Goal: Task Accomplishment & Management: Use online tool/utility

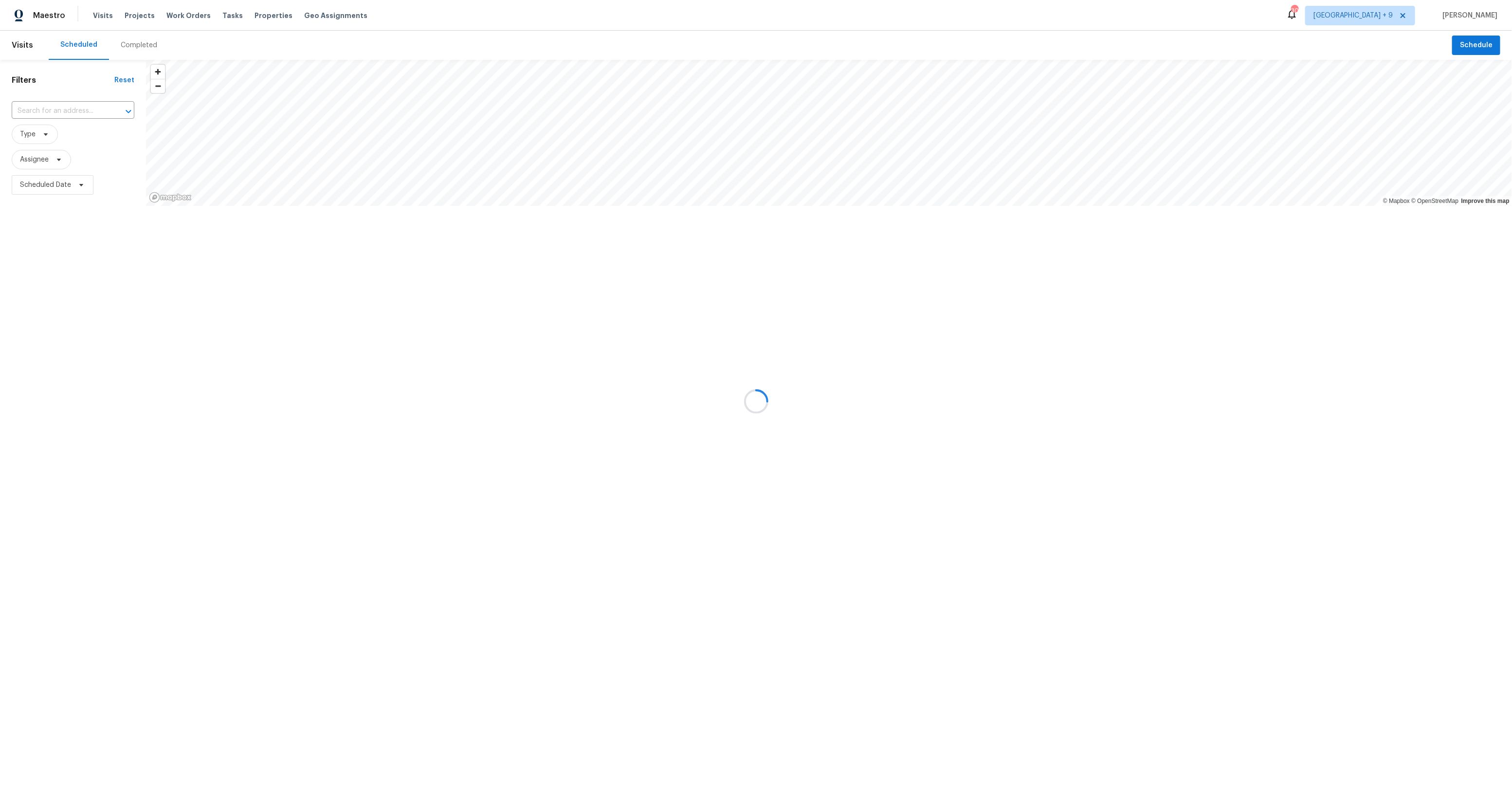
click at [1377, 16] on div at bounding box center [756, 402] width 1512 height 803
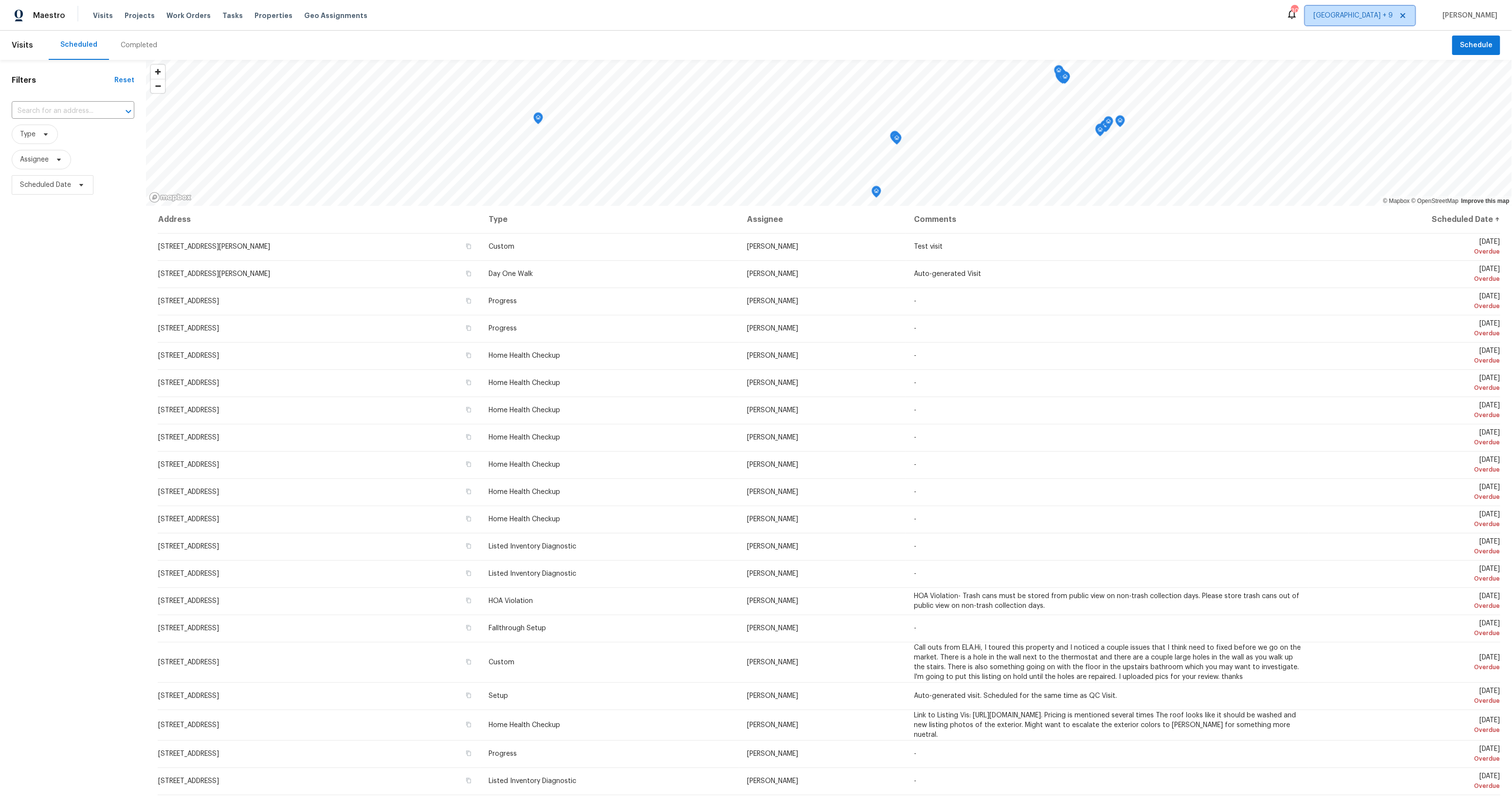
click at [1373, 16] on span "[GEOGRAPHIC_DATA] + 9" at bounding box center [1353, 15] width 79 height 10
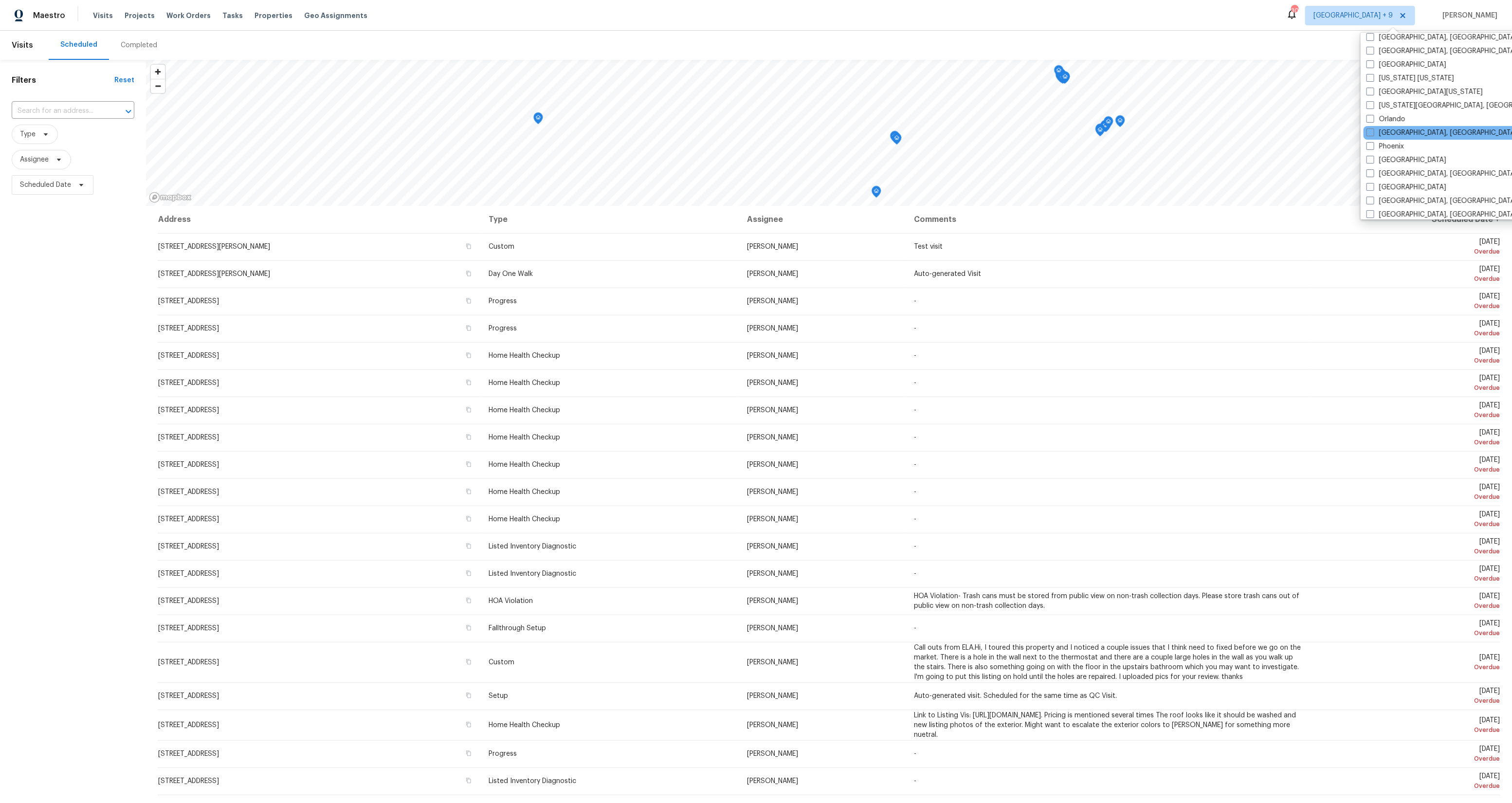
scroll to position [502, 0]
click at [1394, 190] on label "[GEOGRAPHIC_DATA]" at bounding box center [1406, 194] width 80 height 10
click at [1373, 190] on input "[GEOGRAPHIC_DATA]" at bounding box center [1369, 193] width 6 height 6
checkbox input "true"
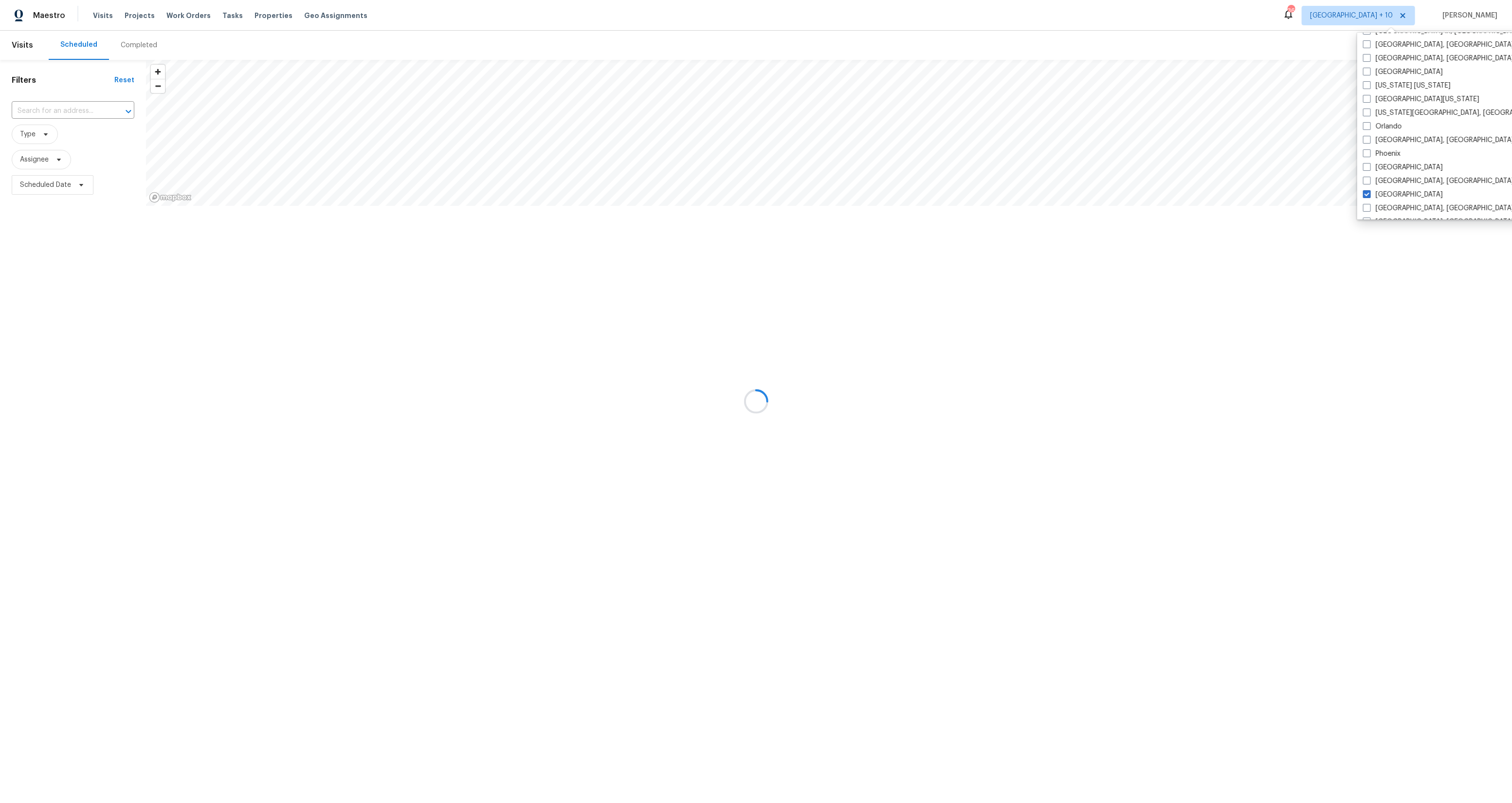
click at [1265, 19] on div at bounding box center [756, 402] width 1512 height 803
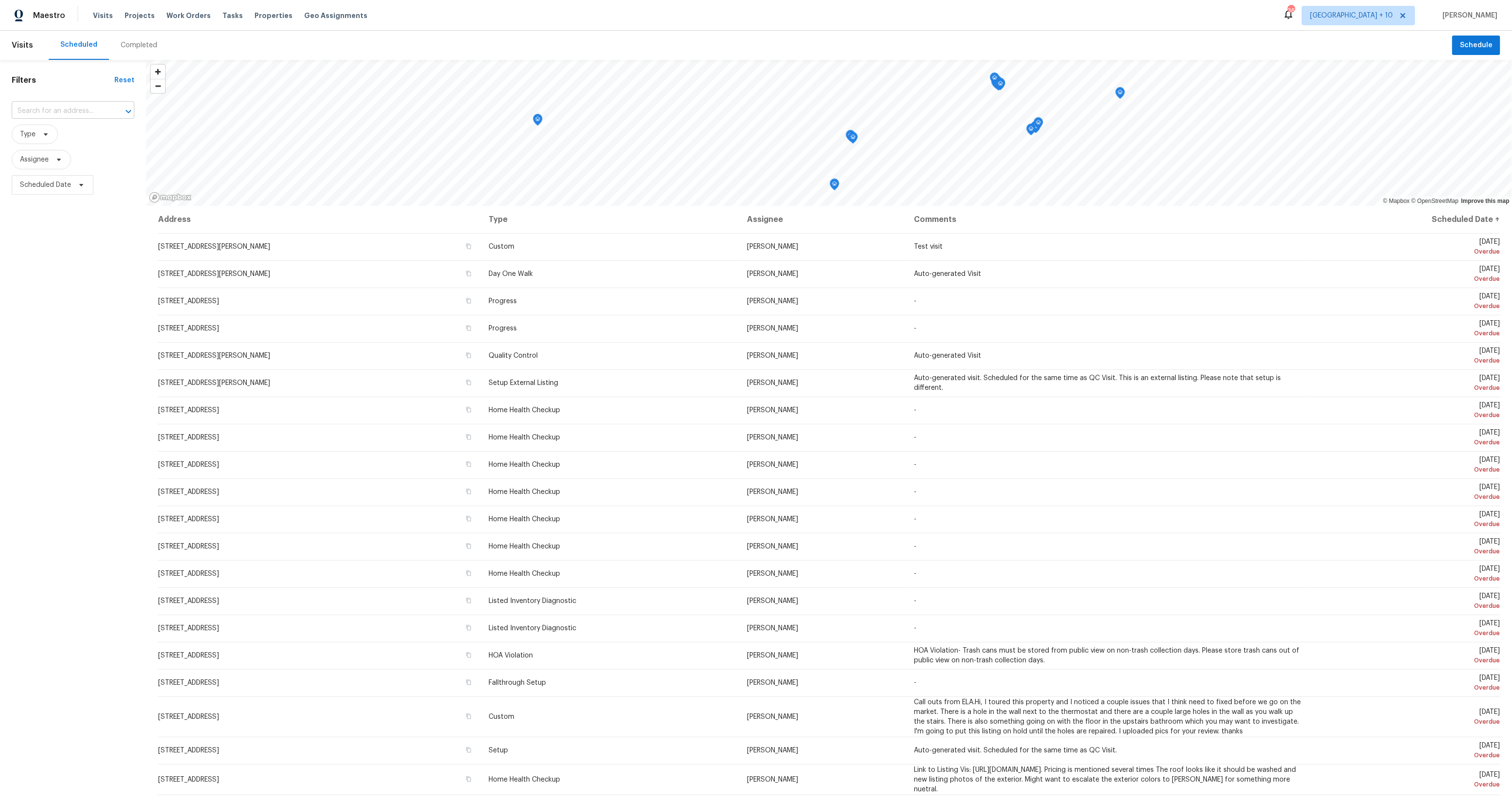
click at [67, 112] on input "text" at bounding box center [59, 112] width 96 height 15
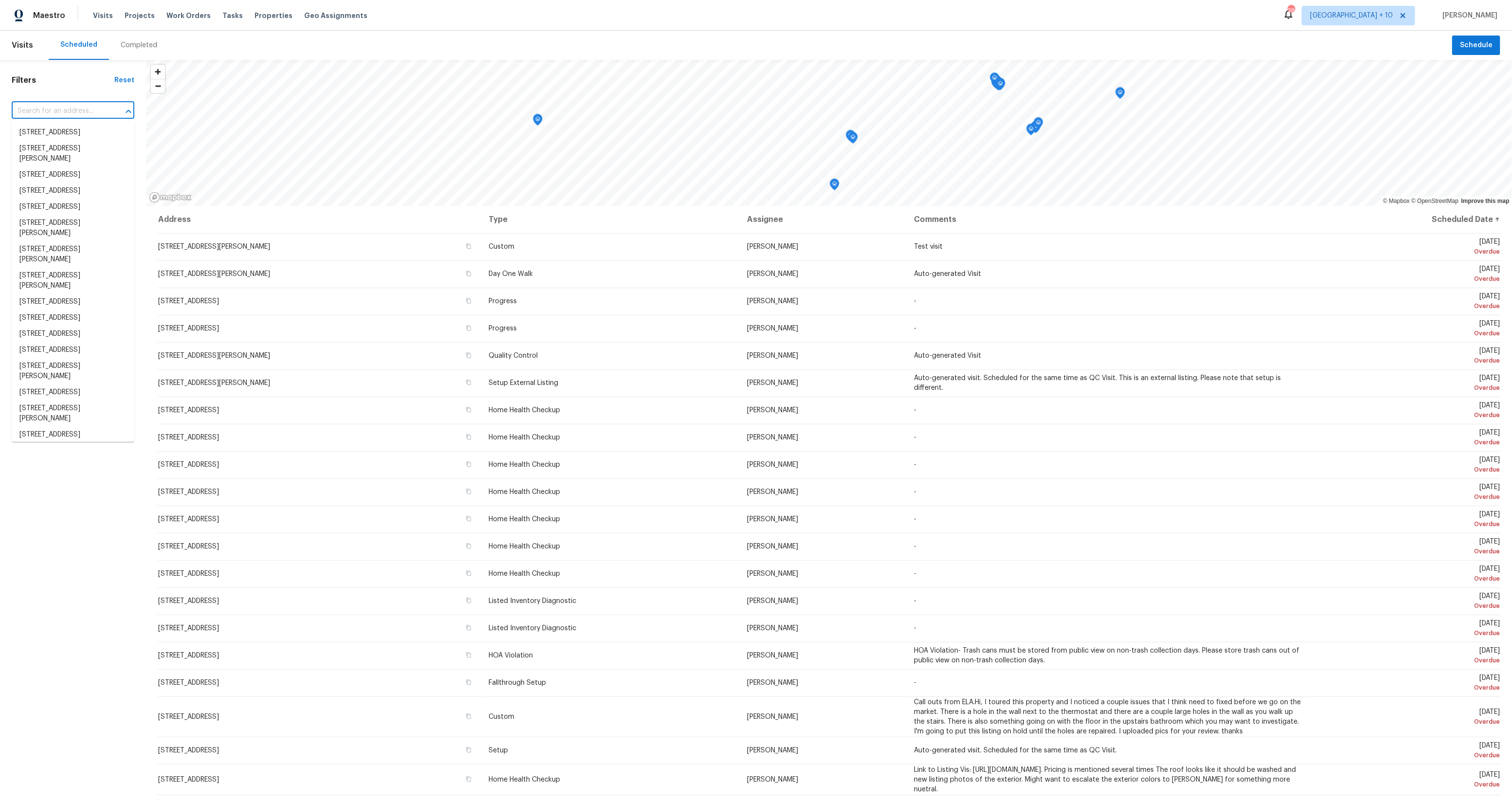
paste input "[STREET_ADDRESS][PERSON_NAME]"
type input "[STREET_ADDRESS][PERSON_NAME]"
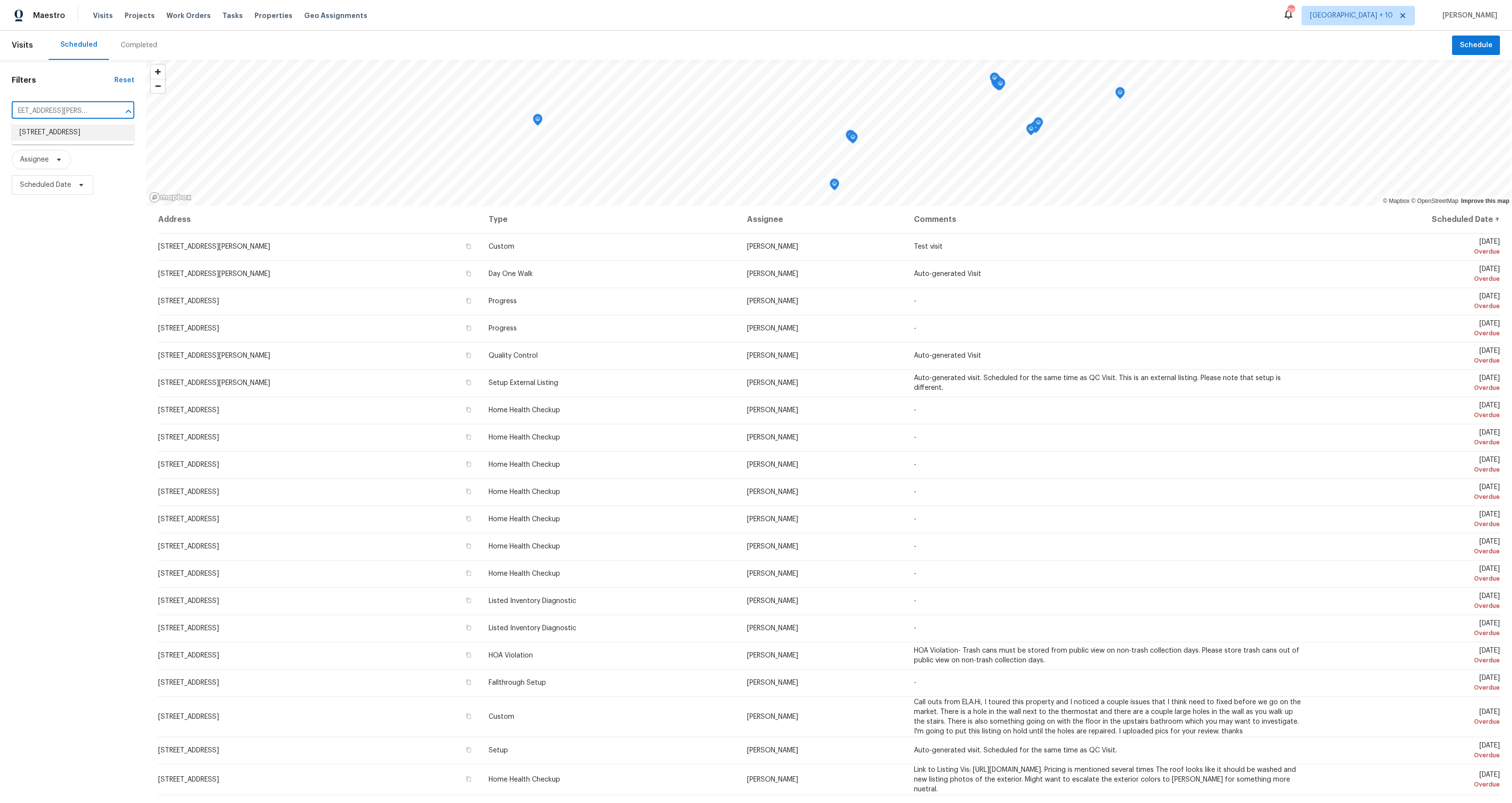
click at [41, 130] on li "[STREET_ADDRESS]" at bounding box center [73, 132] width 123 height 16
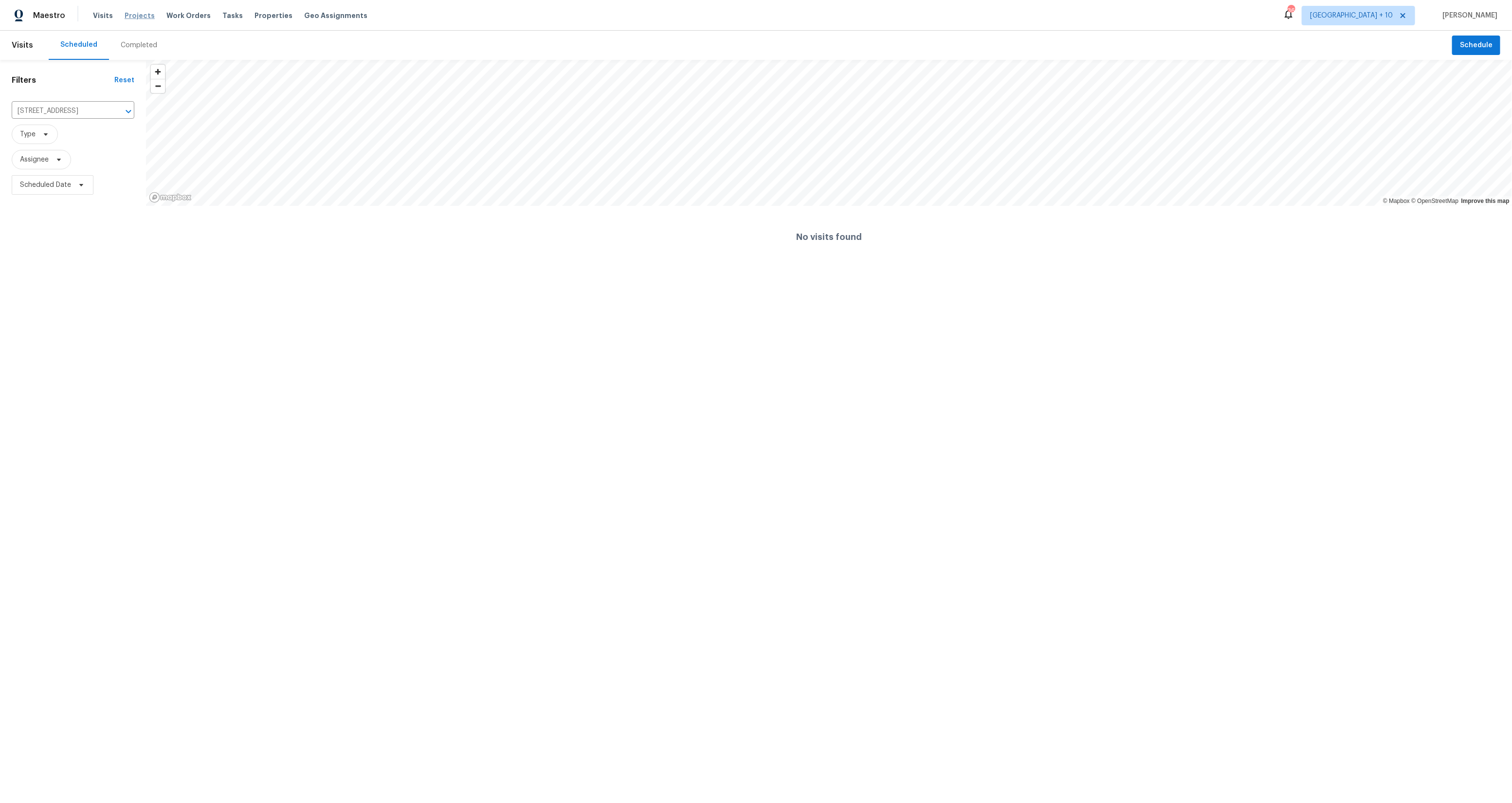
drag, startPoint x: 130, startPoint y: 2, endPoint x: 135, endPoint y: 13, distance: 12.1
click at [130, 2] on div "Maestro Visits Projects Work Orders Tasks Properties Geo Assignments 366 [GEOGR…" at bounding box center [756, 15] width 1512 height 31
click at [136, 14] on span "Projects" at bounding box center [139, 15] width 30 height 10
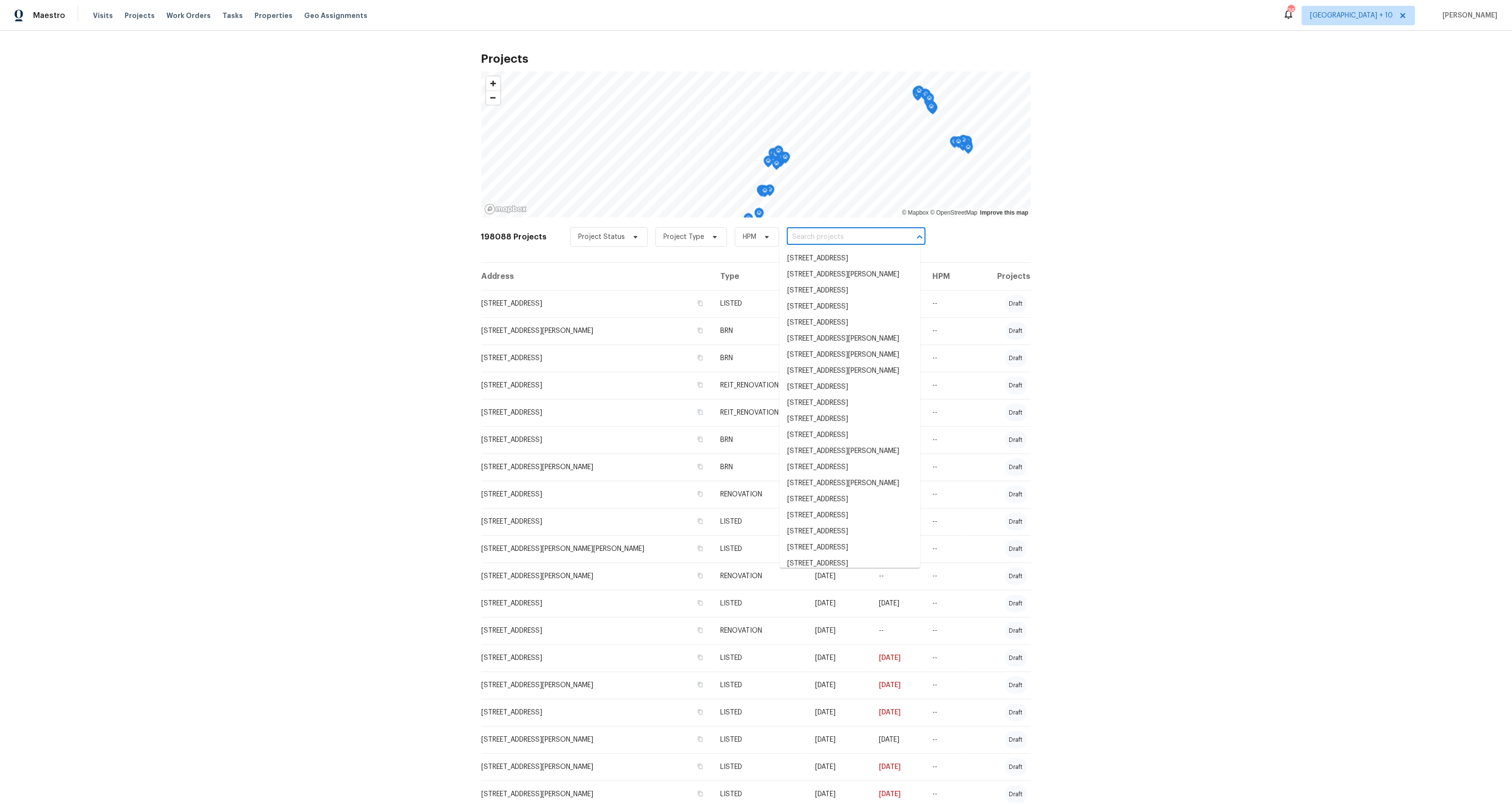
click at [849, 235] on input "text" at bounding box center [843, 237] width 112 height 15
paste input "[STREET_ADDRESS][PERSON_NAME]"
type input "[STREET_ADDRESS][PERSON_NAME]"
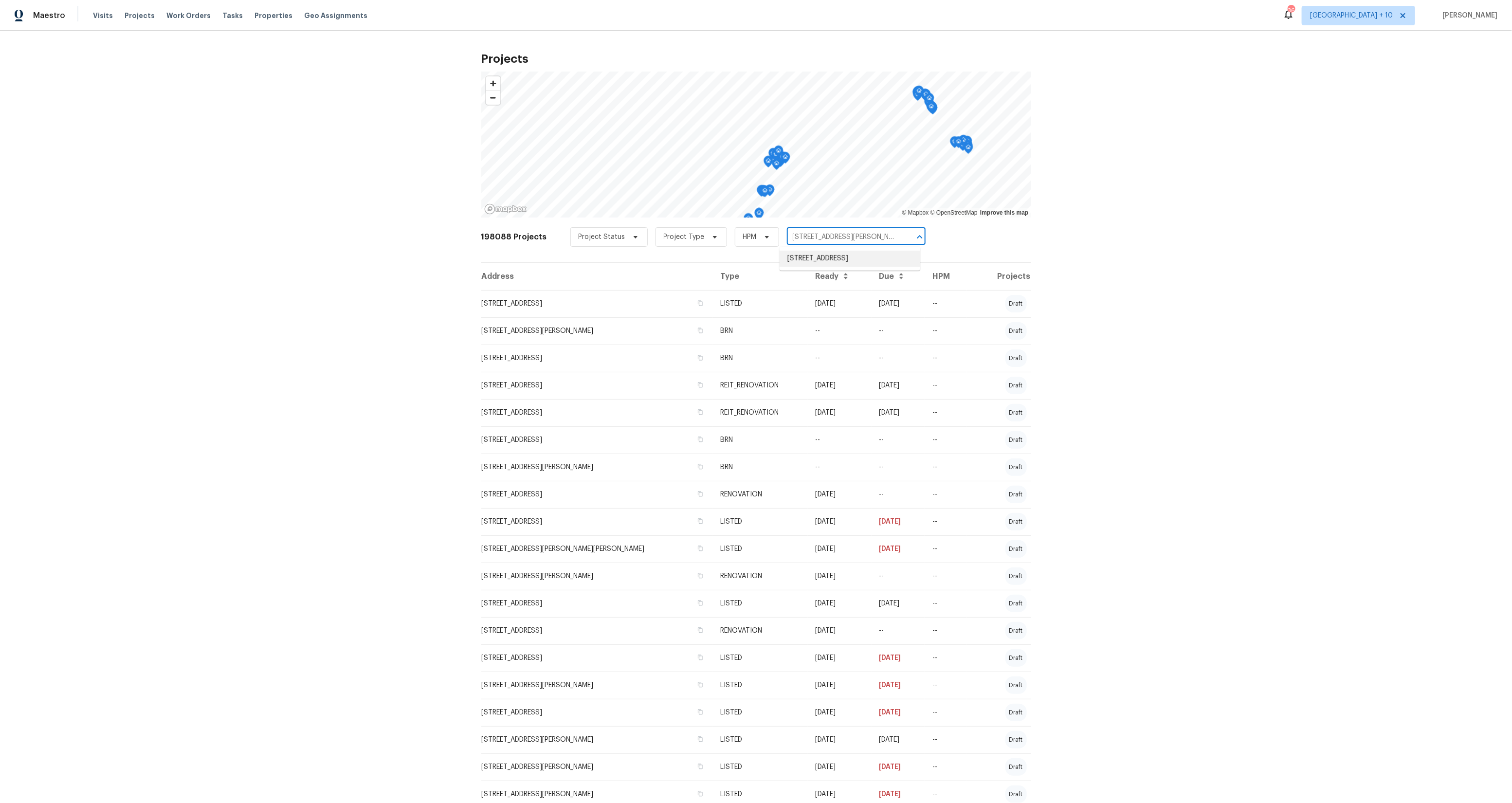
click at [829, 257] on li "[STREET_ADDRESS]" at bounding box center [850, 258] width 141 height 16
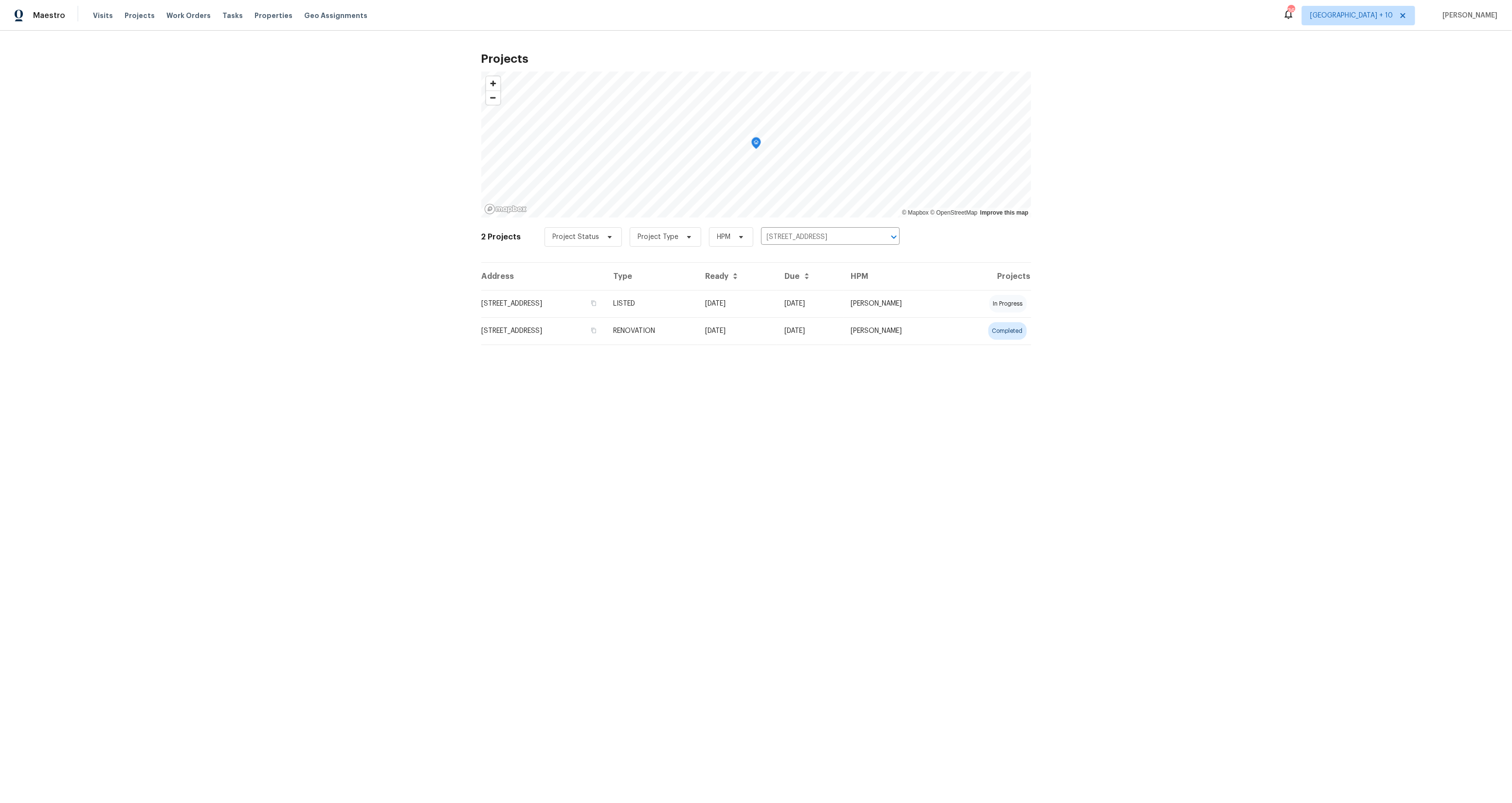
click at [698, 326] on td "RENOVATION" at bounding box center [652, 331] width 92 height 27
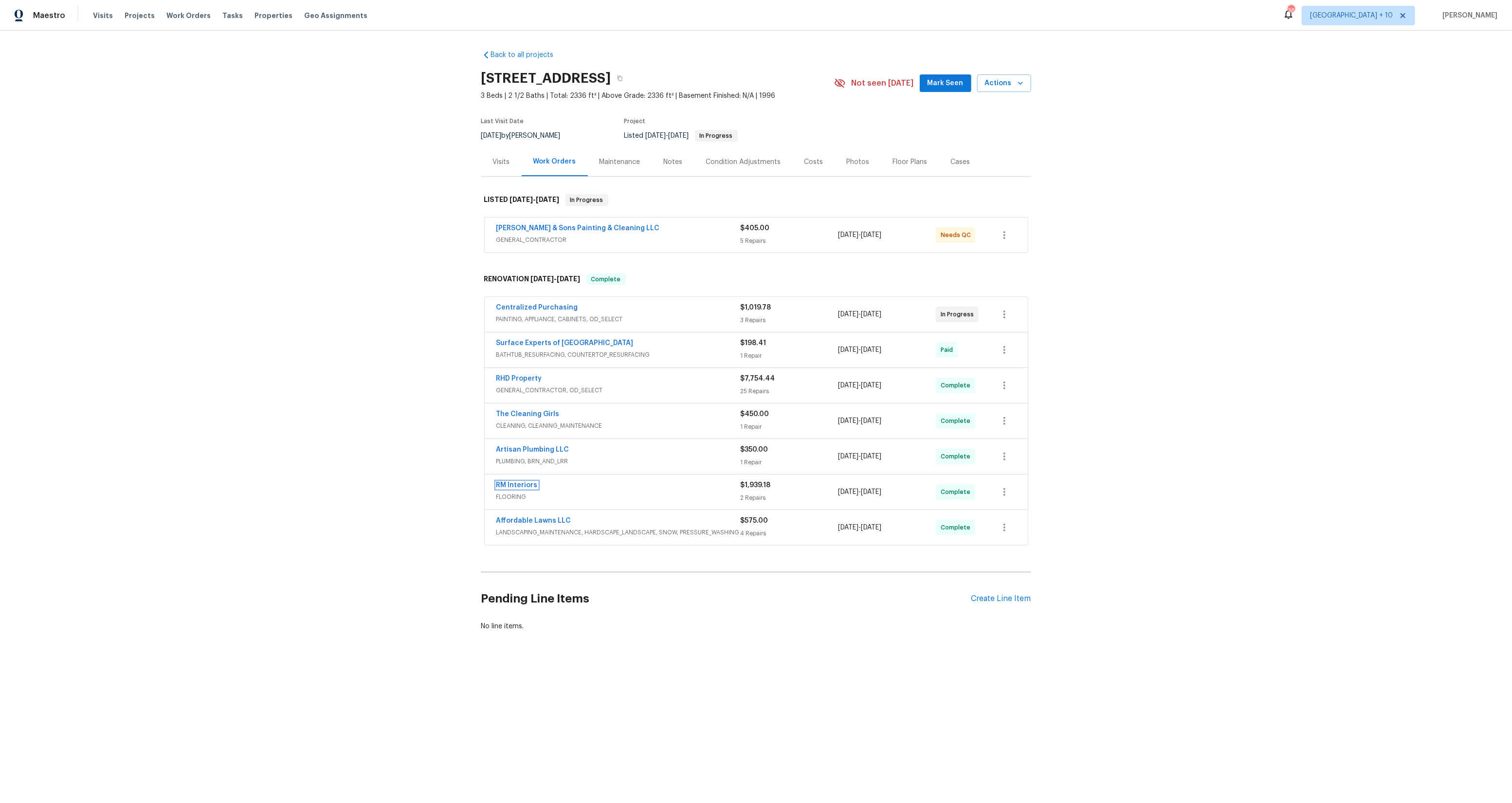
click at [522, 485] on link "RM Interiors" at bounding box center [517, 485] width 41 height 7
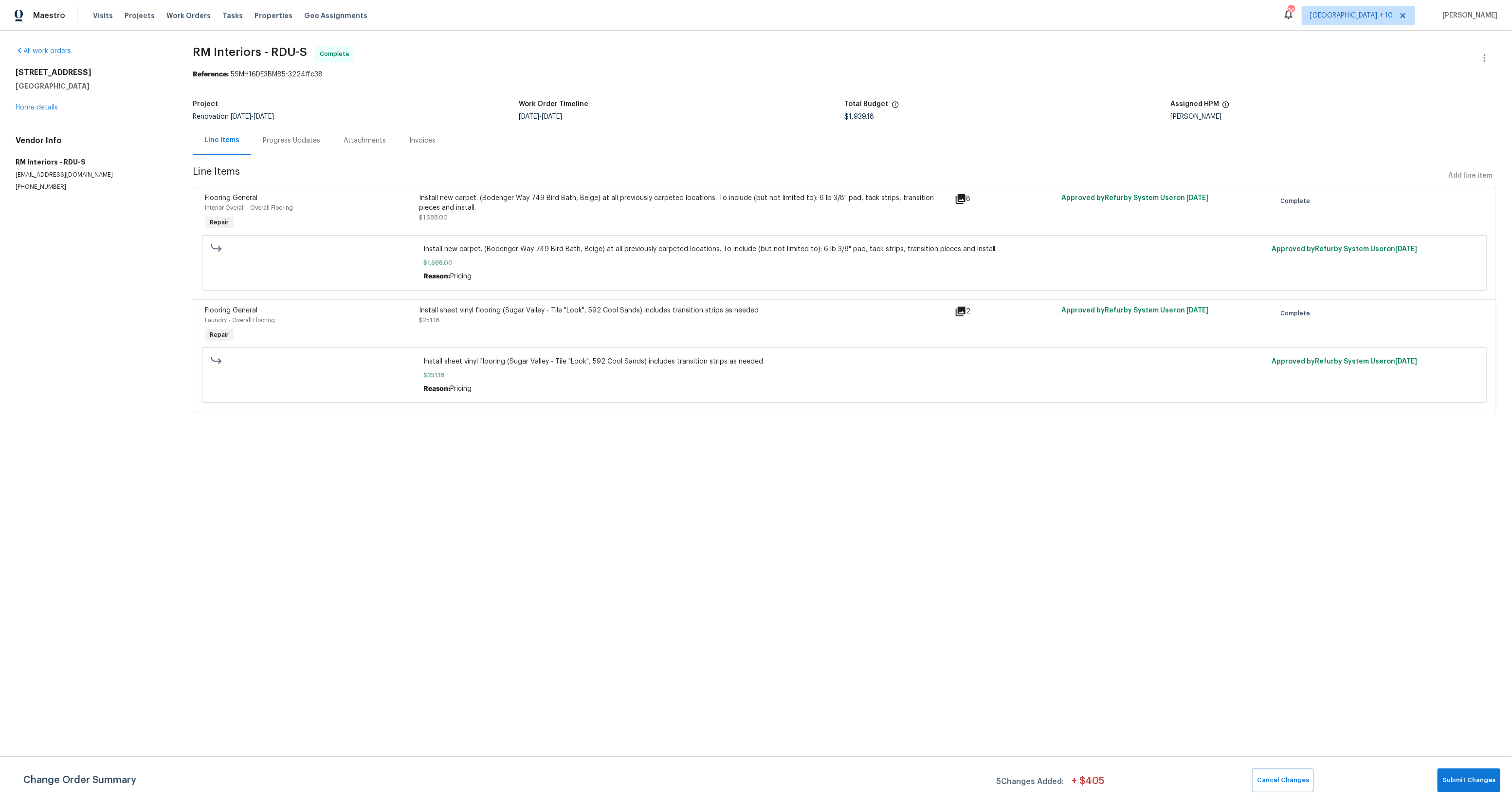
click at [414, 136] on div "Invoices" at bounding box center [422, 140] width 26 height 10
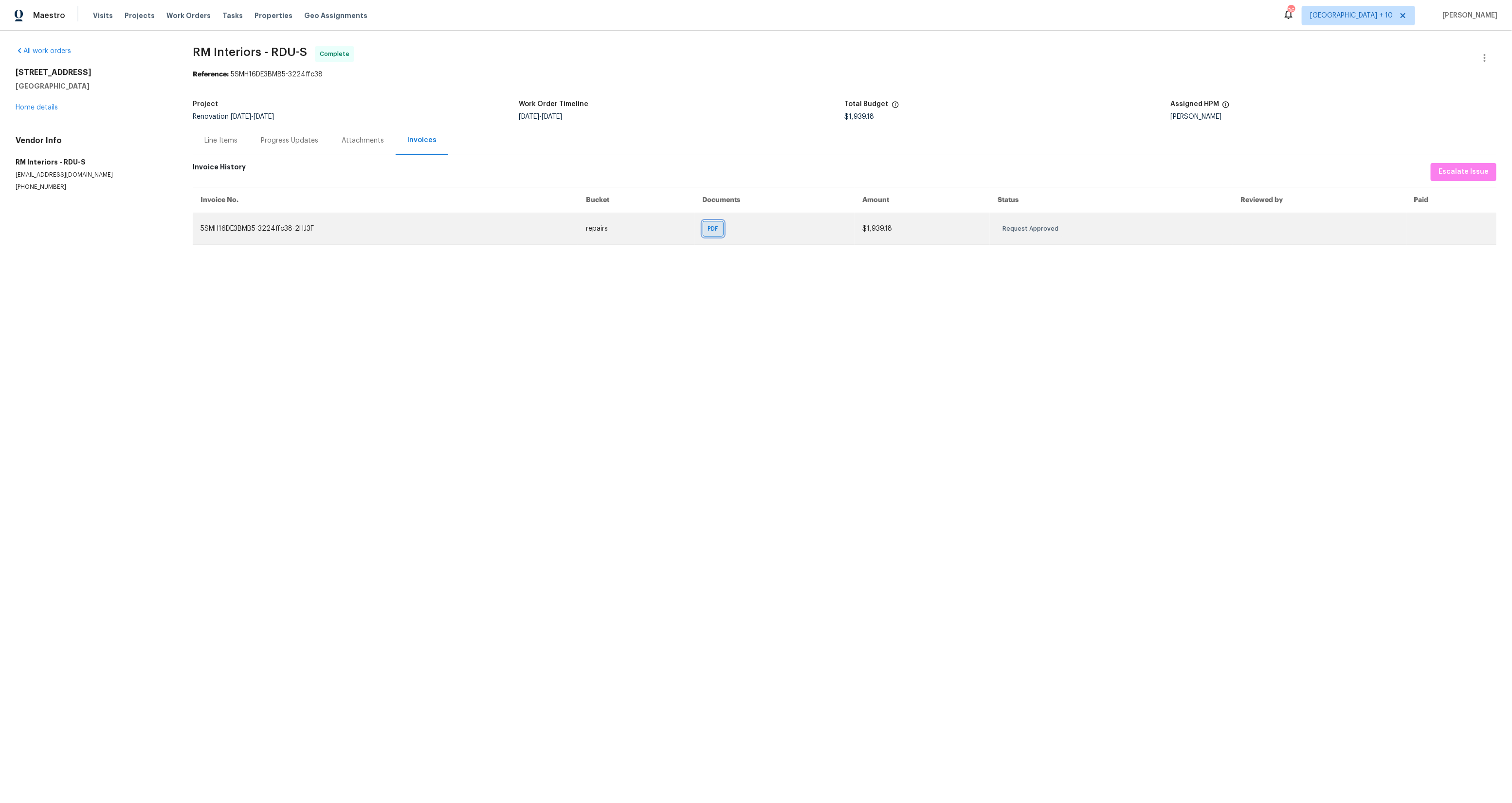
click at [722, 230] on span "PDF" at bounding box center [715, 228] width 14 height 10
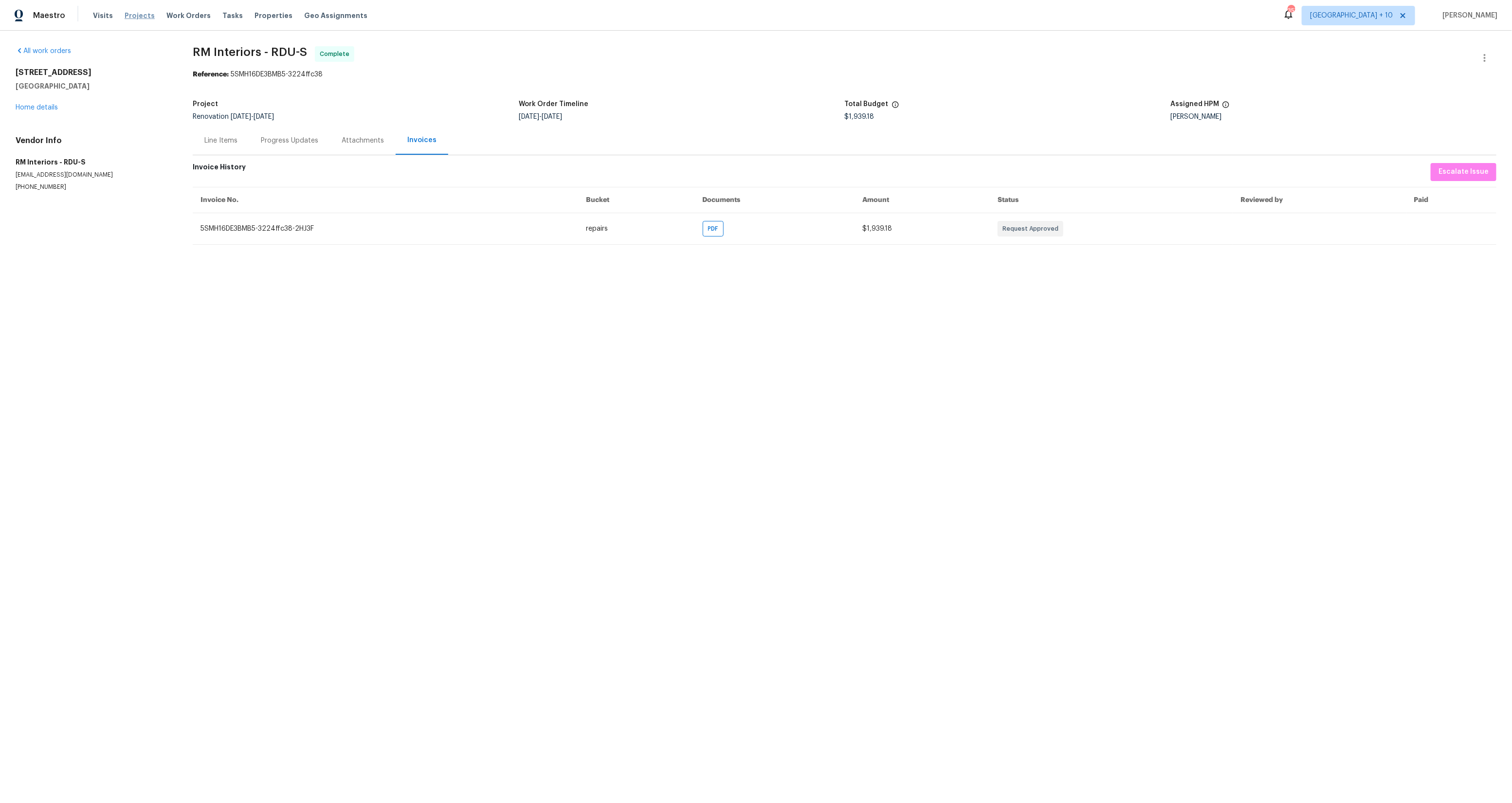
click at [130, 11] on span "Projects" at bounding box center [139, 15] width 30 height 10
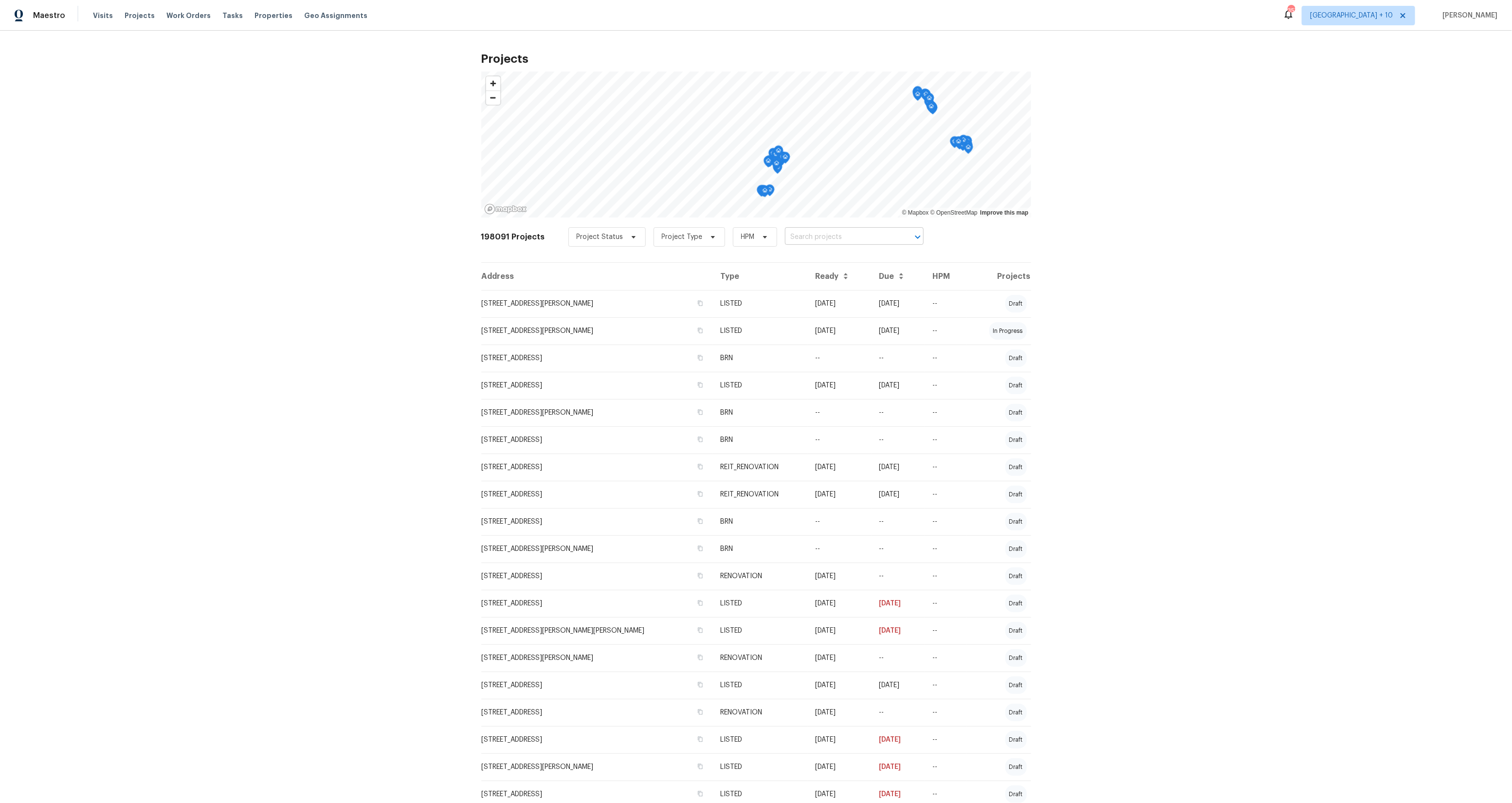
click at [814, 238] on input "text" at bounding box center [841, 237] width 112 height 15
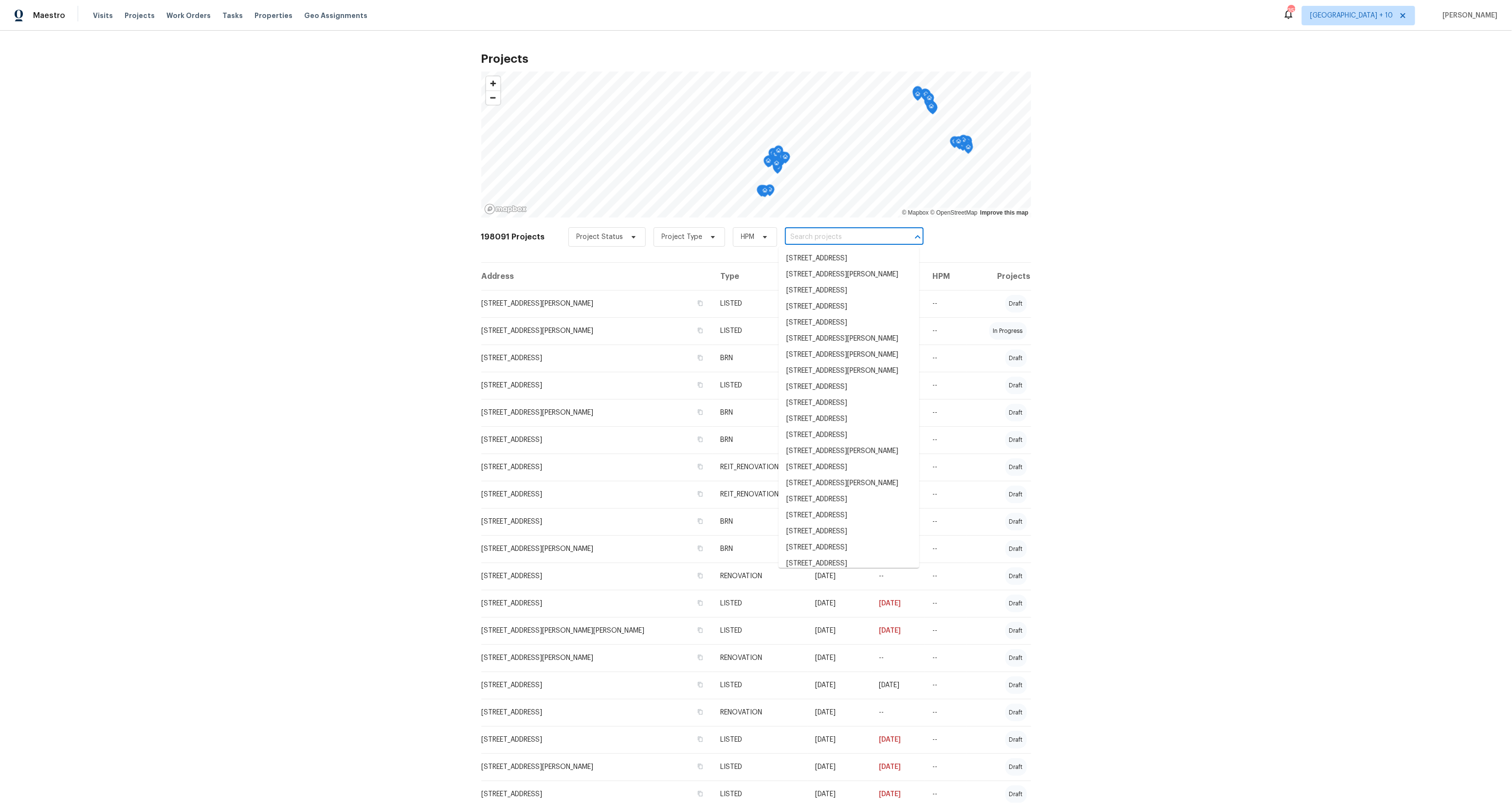
paste input "[STREET_ADDRESS][PERSON_NAME][PERSON_NAME]"
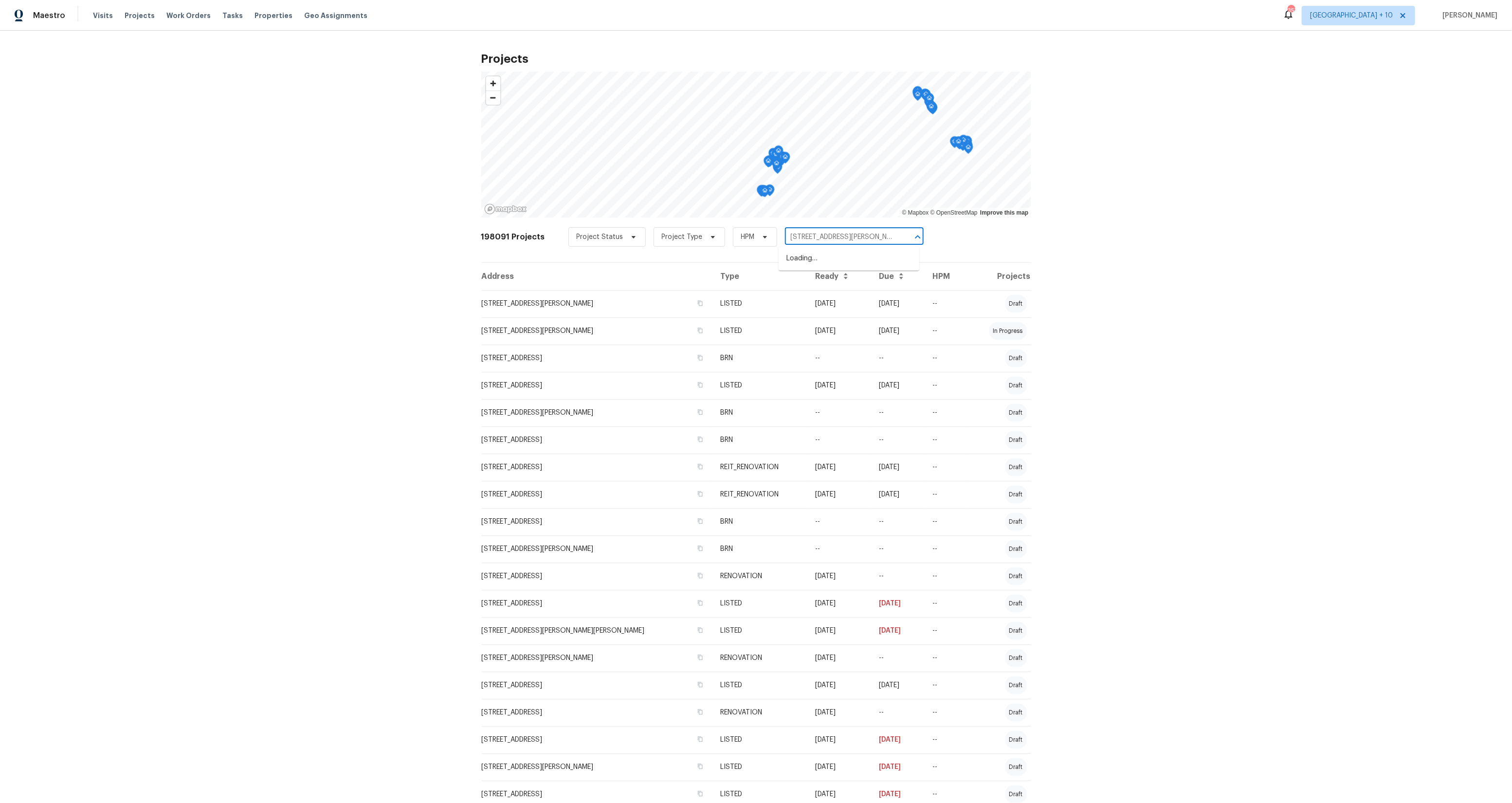
scroll to position [0, 43]
type input "[STREET_ADDRESS][PERSON_NAME][PERSON_NAME]"
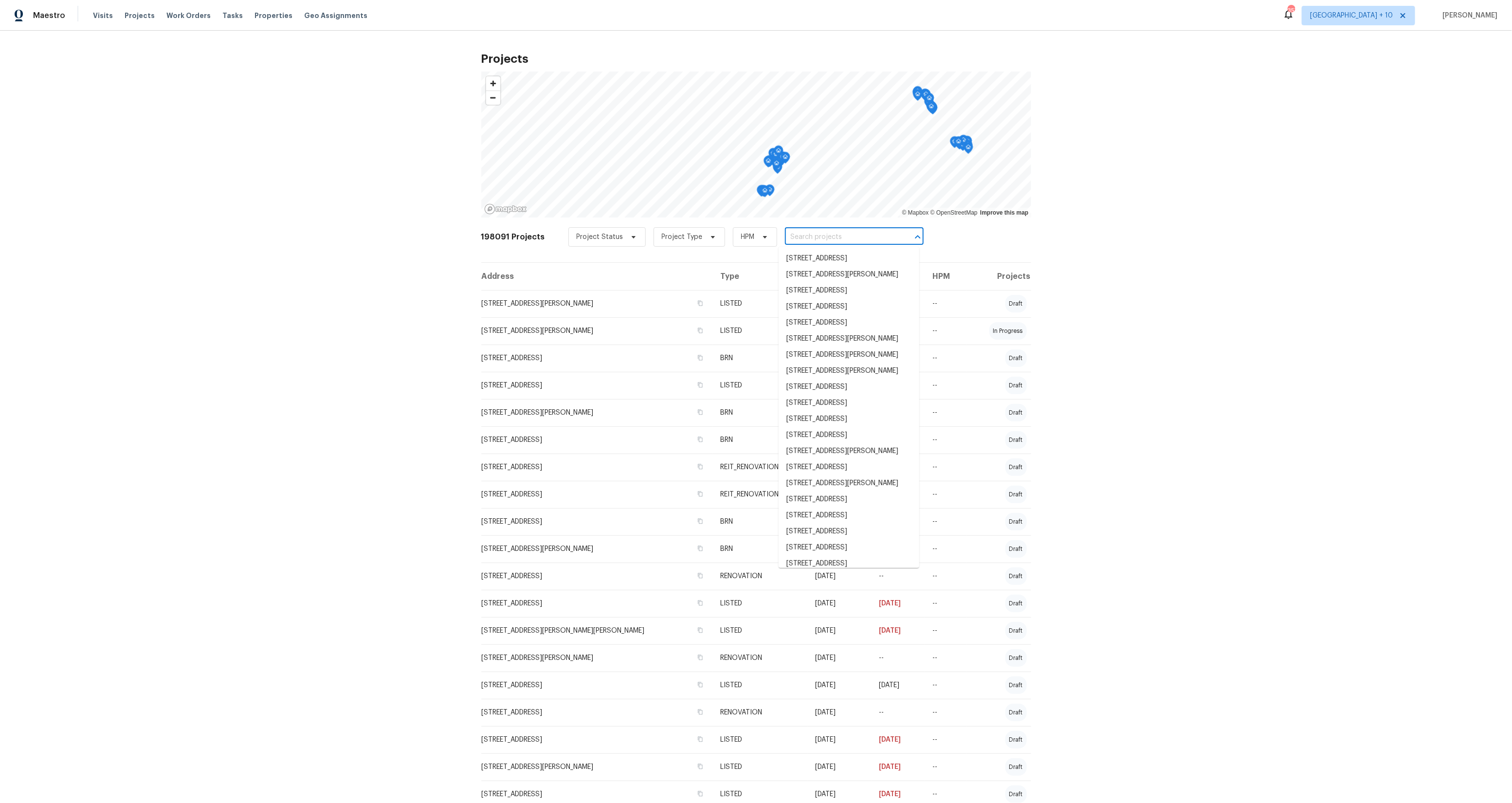
scroll to position [0, 0]
click at [827, 237] on input "text" at bounding box center [841, 237] width 112 height 15
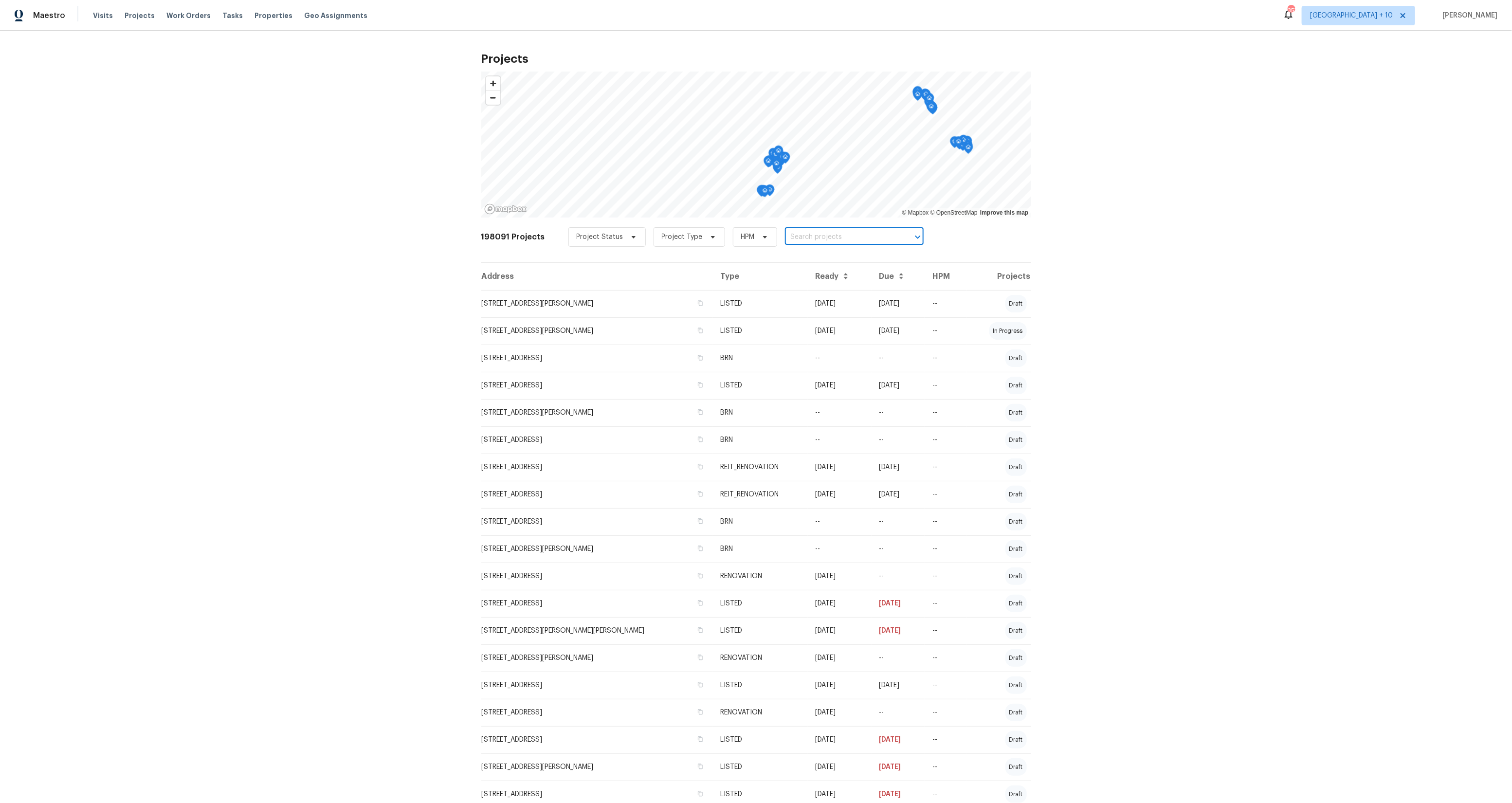
paste input "[STREET_ADDRESS][PERSON_NAME][PERSON_NAME]"
type input "[STREET_ADDRESS][PERSON_NAME][PERSON_NAME]"
click at [813, 262] on li "[STREET_ADDRESS][PERSON_NAME]" at bounding box center [849, 258] width 141 height 16
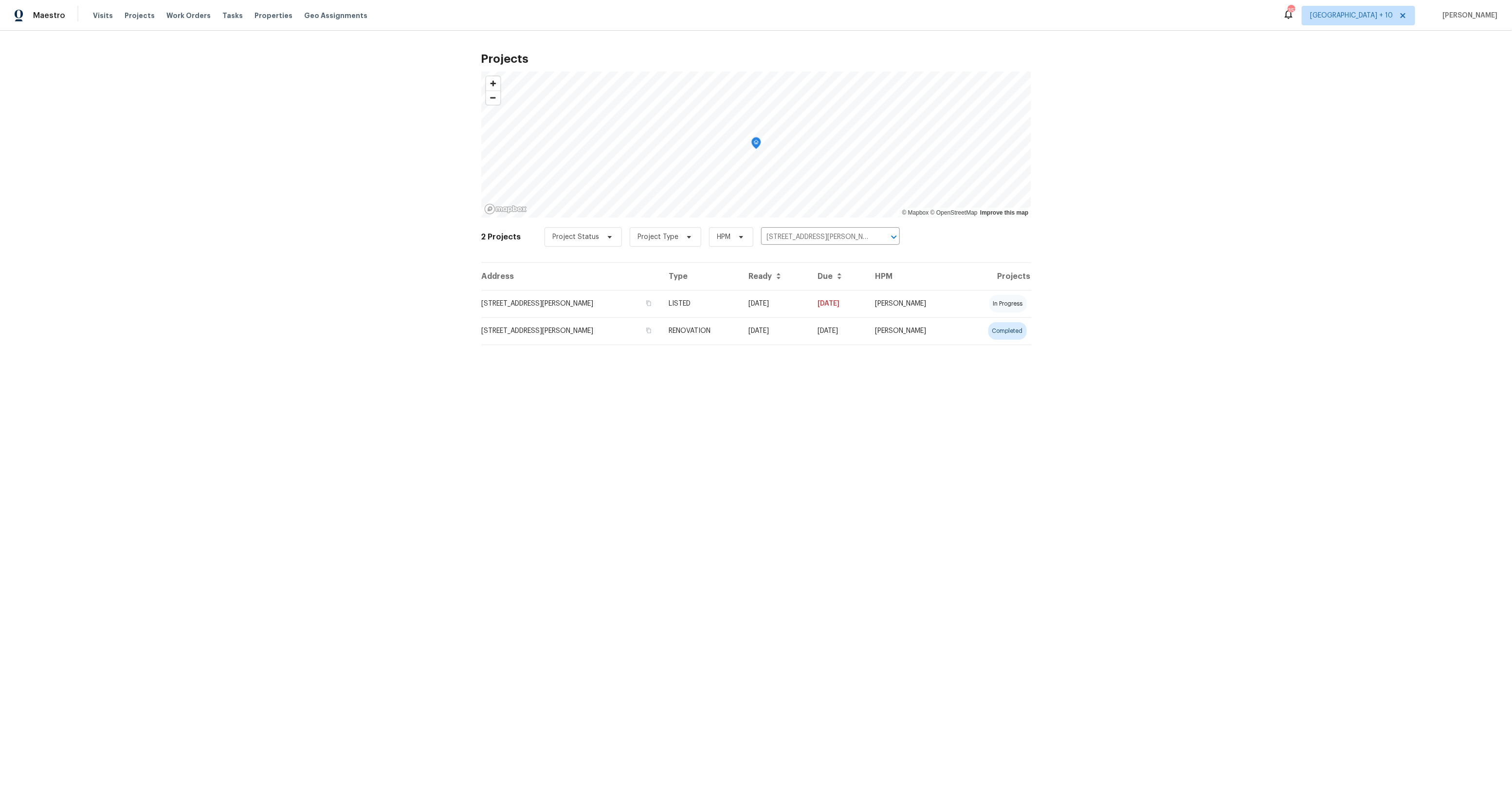
click at [731, 330] on td "RENOVATION" at bounding box center [701, 331] width 80 height 27
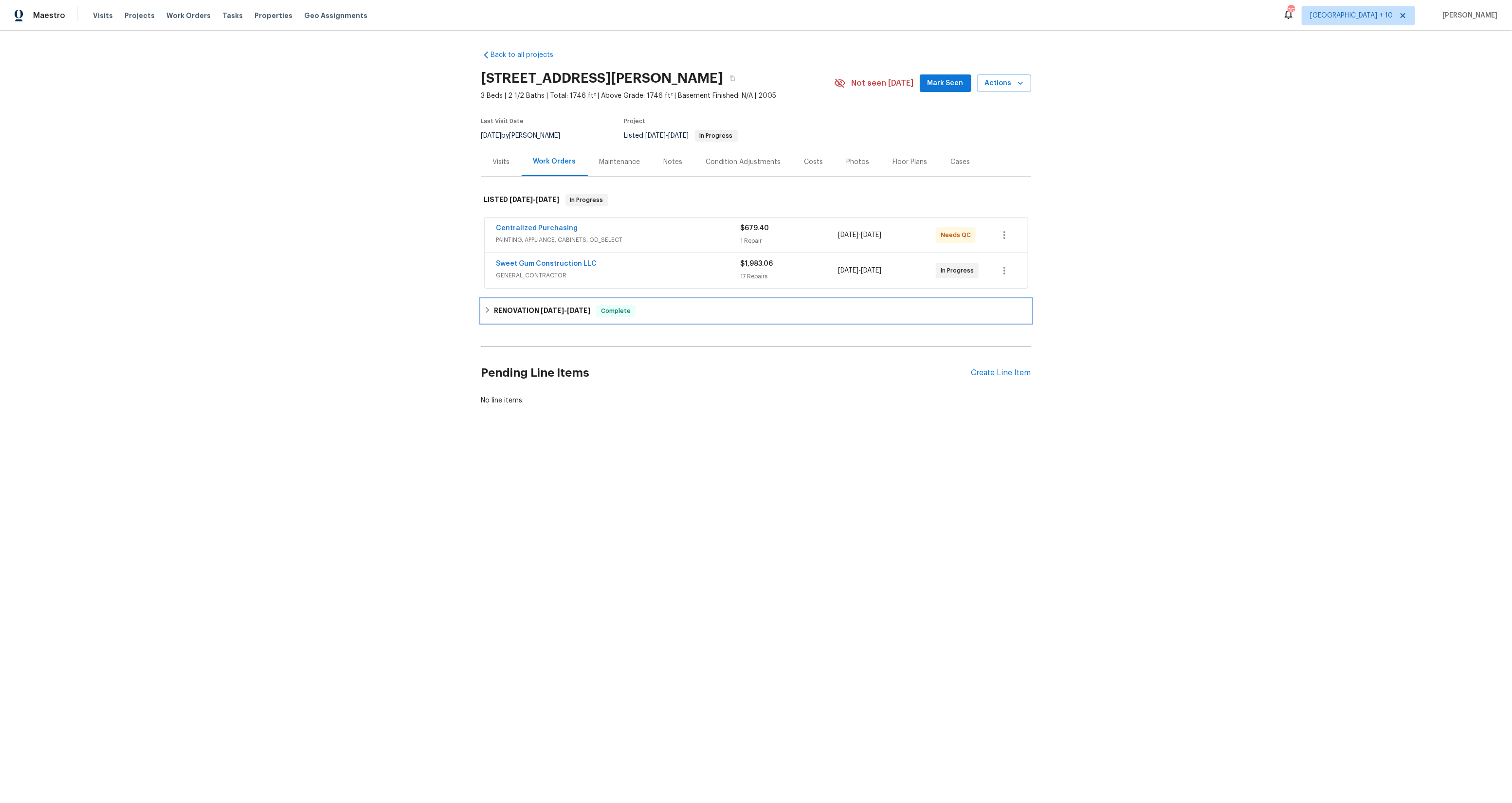
click at [548, 311] on span "[DATE]" at bounding box center [552, 311] width 23 height 7
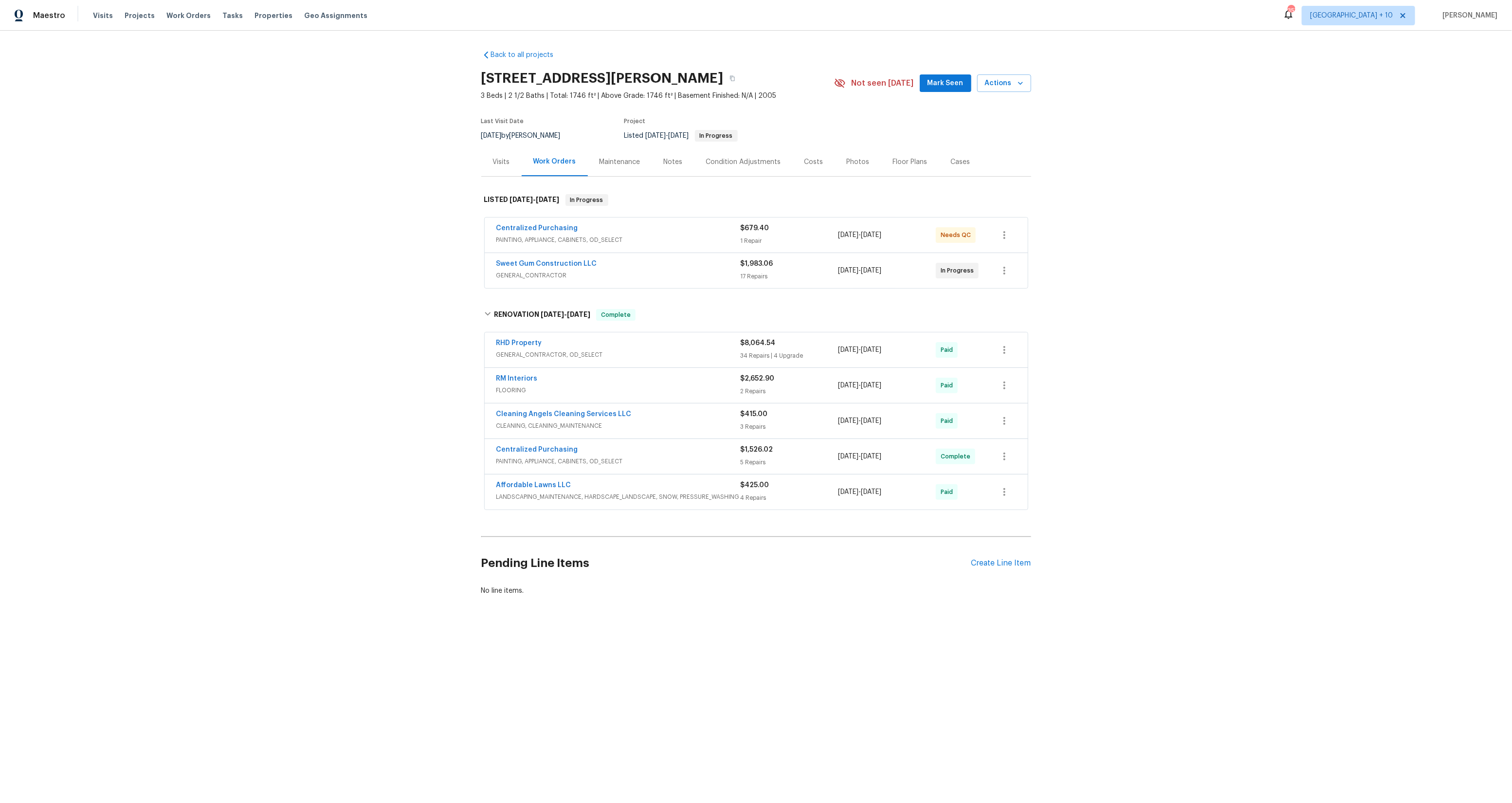
click at [643, 387] on span "FLOORING" at bounding box center [619, 390] width 244 height 10
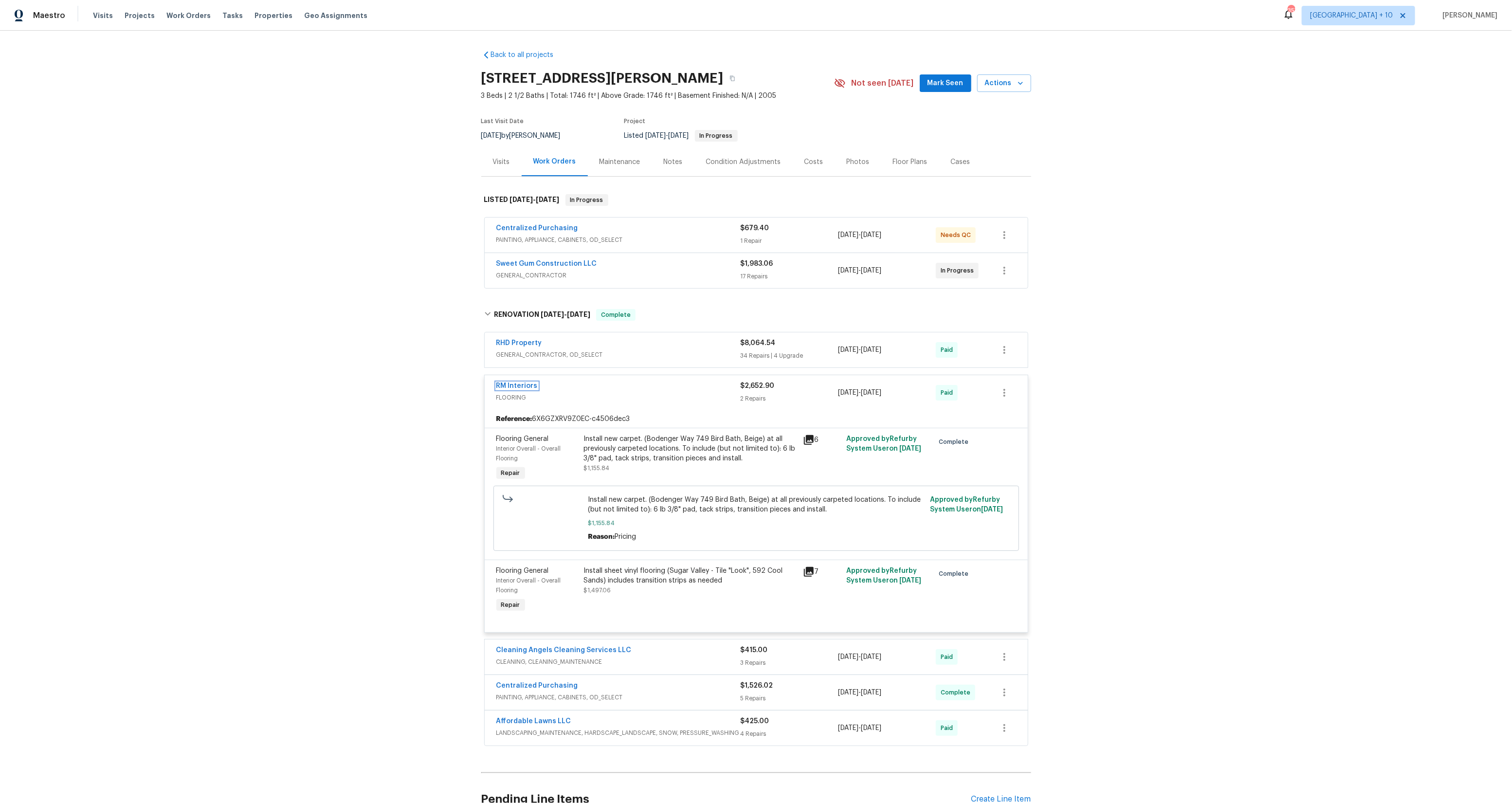
click at [525, 386] on link "RM Interiors" at bounding box center [517, 386] width 41 height 7
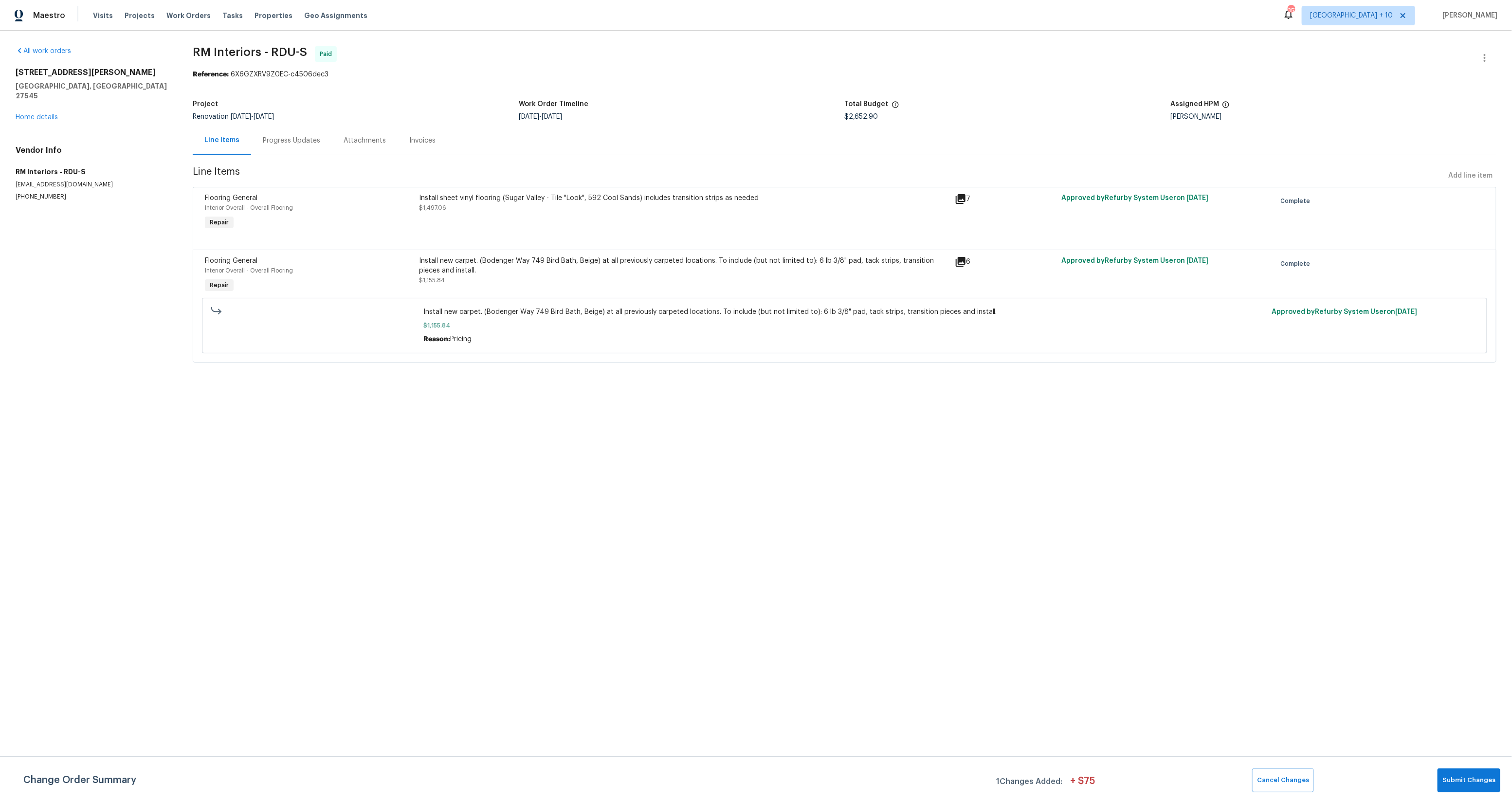
click at [421, 136] on div "Invoices" at bounding box center [422, 140] width 26 height 10
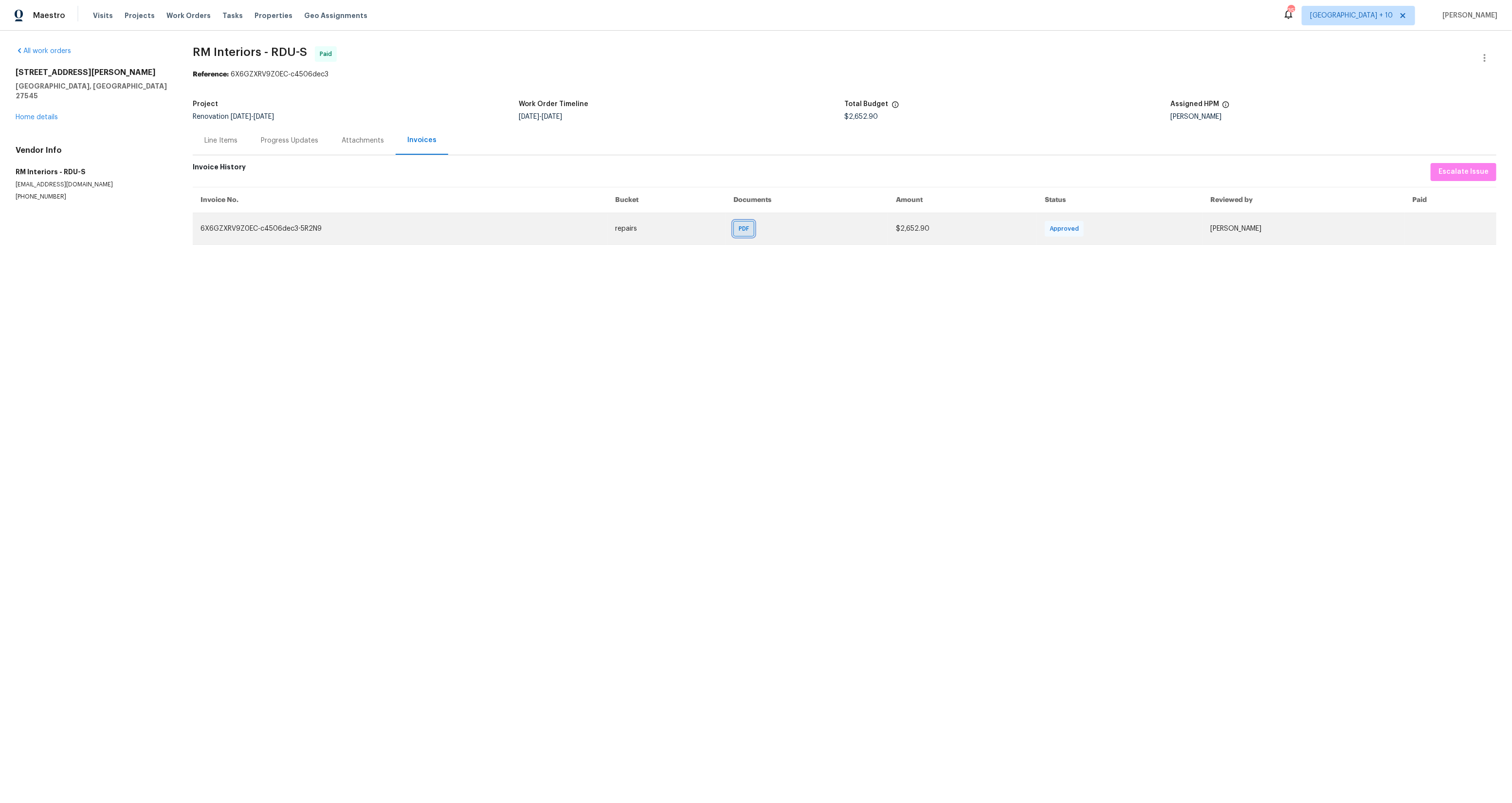
click at [739, 227] on span "PDF" at bounding box center [746, 228] width 14 height 10
click at [739, 230] on span "PDF" at bounding box center [746, 228] width 14 height 10
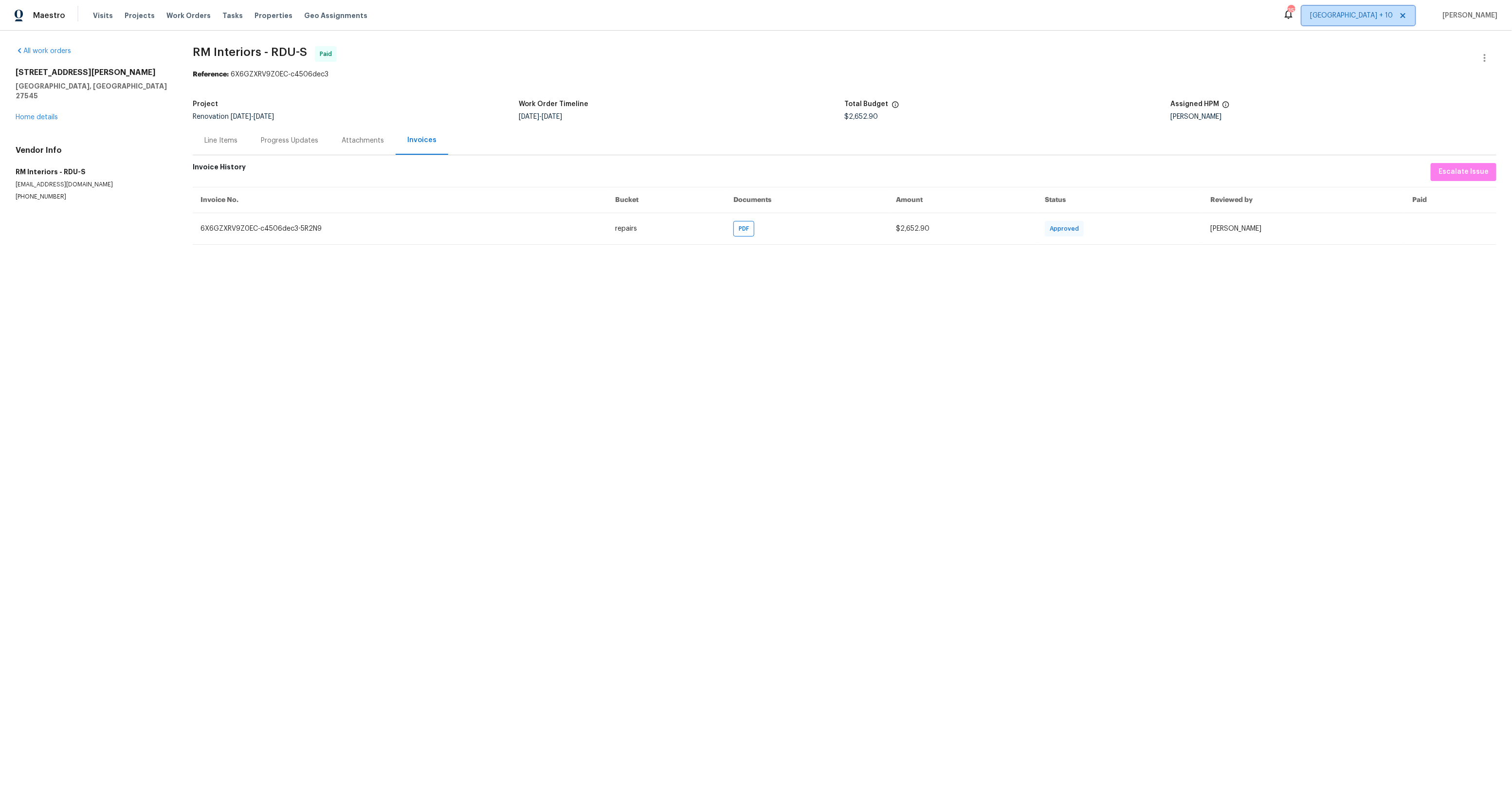
drag, startPoint x: 1376, startPoint y: 12, endPoint x: 1384, endPoint y: 27, distance: 17.0
click at [1376, 12] on span "[GEOGRAPHIC_DATA] + 10" at bounding box center [1351, 15] width 83 height 10
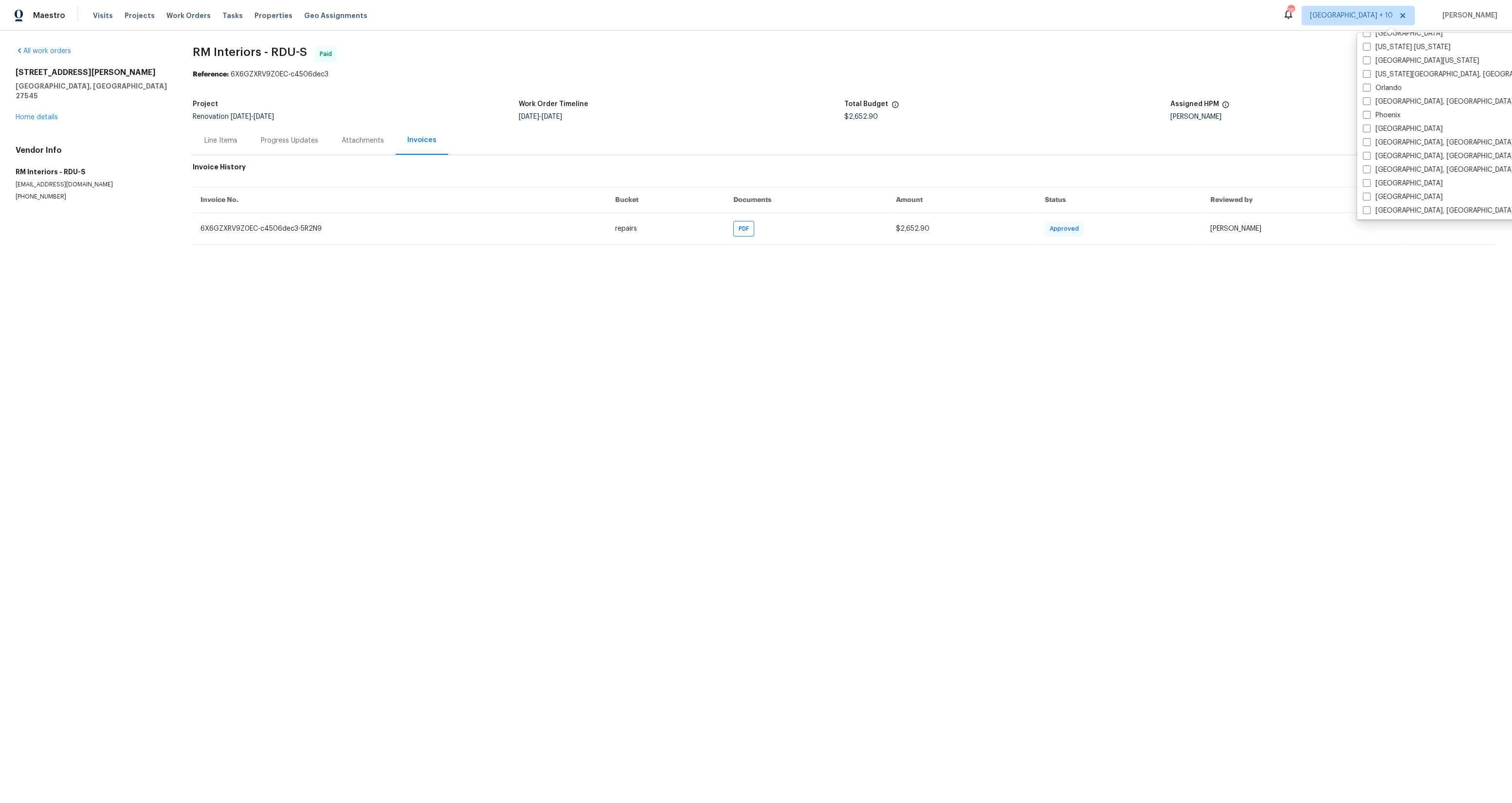
scroll to position [651, 0]
click at [1396, 205] on label "[US_STATE], [GEOGRAPHIC_DATA]" at bounding box center [1423, 210] width 120 height 10
click at [1369, 205] on input "[US_STATE], [GEOGRAPHIC_DATA]" at bounding box center [1366, 208] width 6 height 6
checkbox input "true"
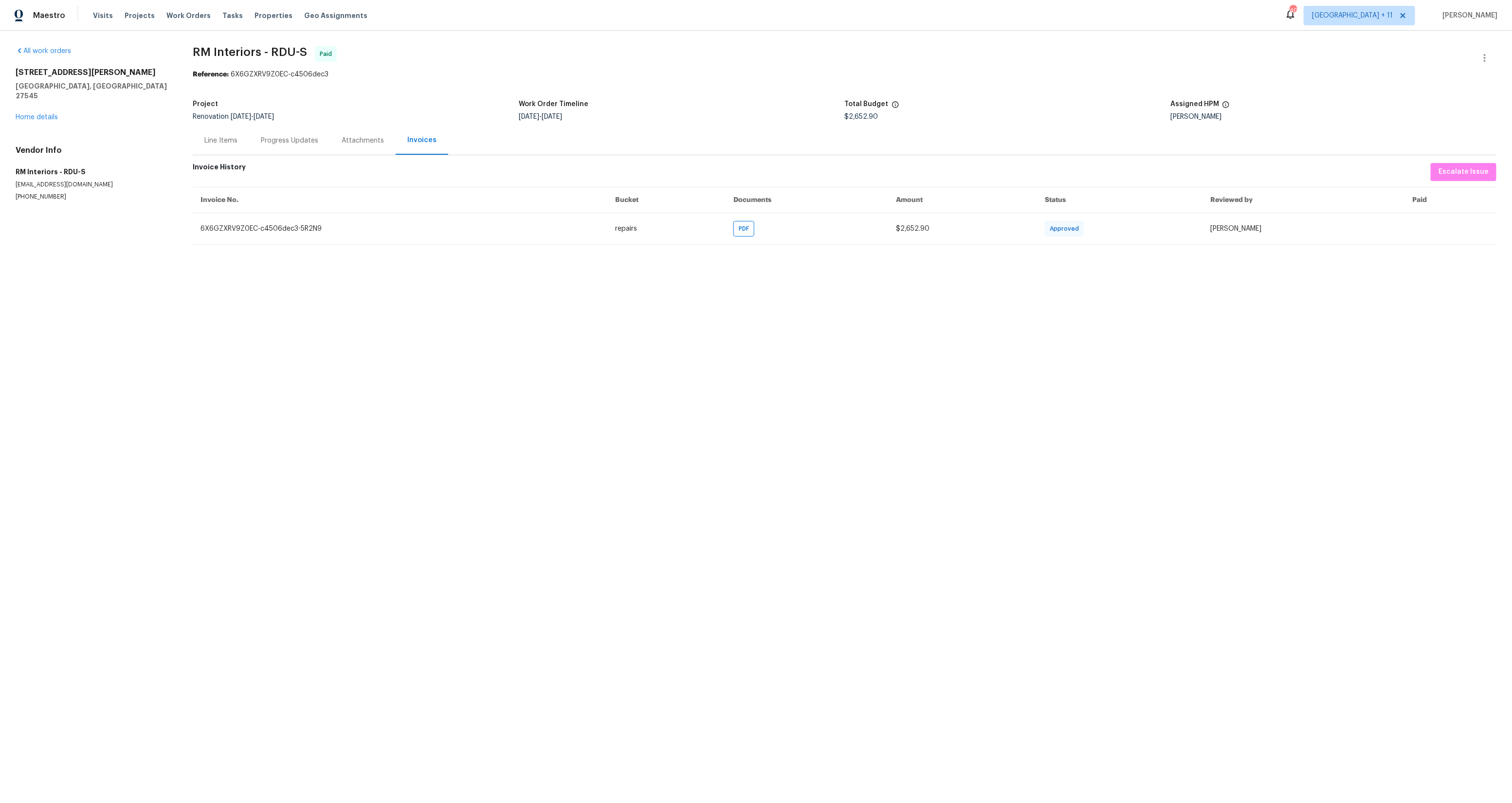
click at [945, 60] on span "RM Interiors - RDU-S Paid" at bounding box center [832, 58] width 1280 height 23
click at [127, 10] on div "Visits Projects Work Orders Tasks Properties Geo Assignments" at bounding box center [236, 15] width 286 height 19
click at [128, 16] on span "Projects" at bounding box center [139, 15] width 30 height 10
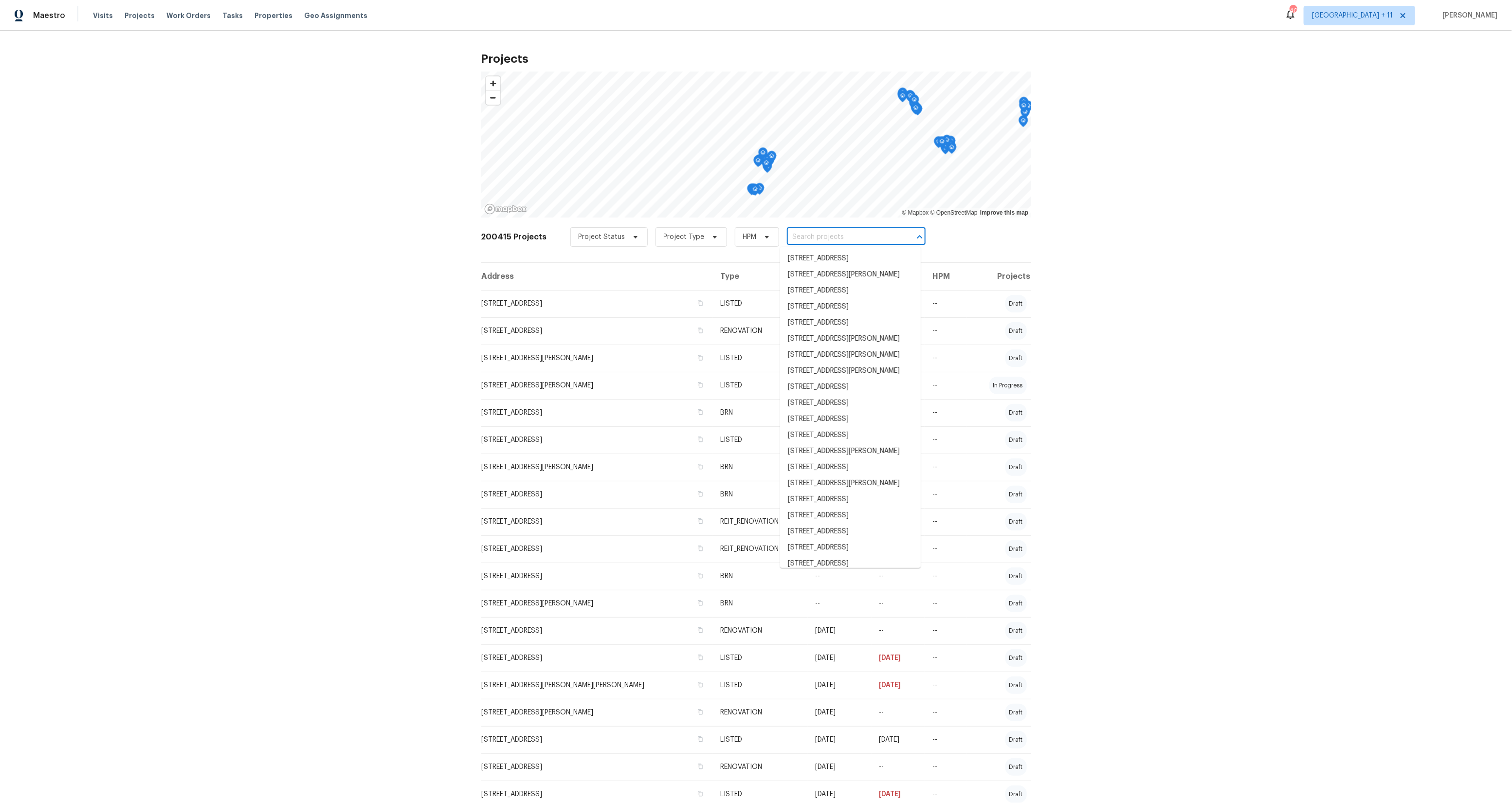
click at [807, 239] on input "text" at bounding box center [843, 237] width 112 height 15
paste input "[STREET_ADDRESS][PERSON_NAME][PERSON_NAME]"
type input "[STREET_ADDRESS][PERSON_NAME][PERSON_NAME]"
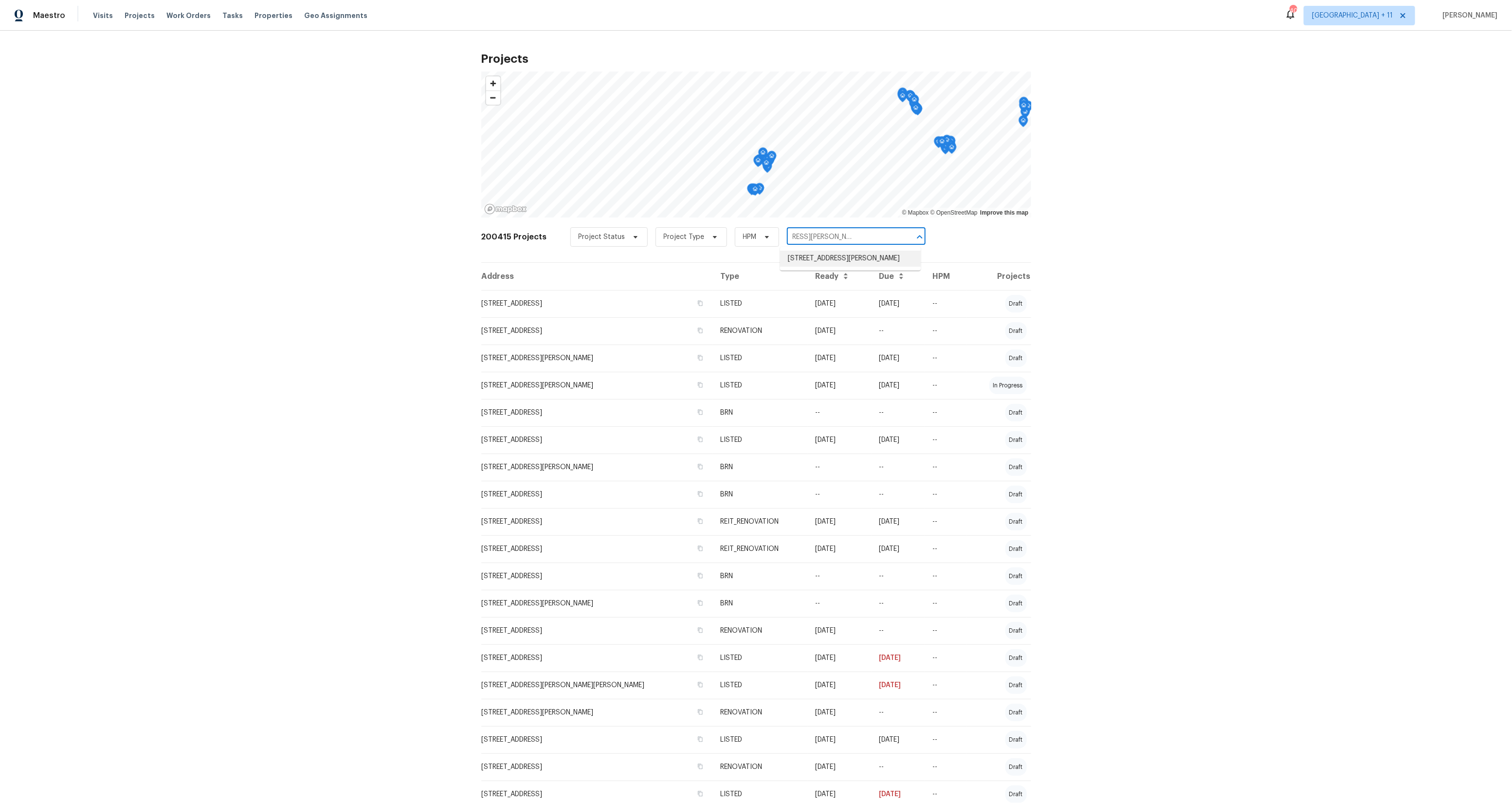
click at [822, 258] on li "[STREET_ADDRESS][PERSON_NAME]" at bounding box center [851, 258] width 141 height 16
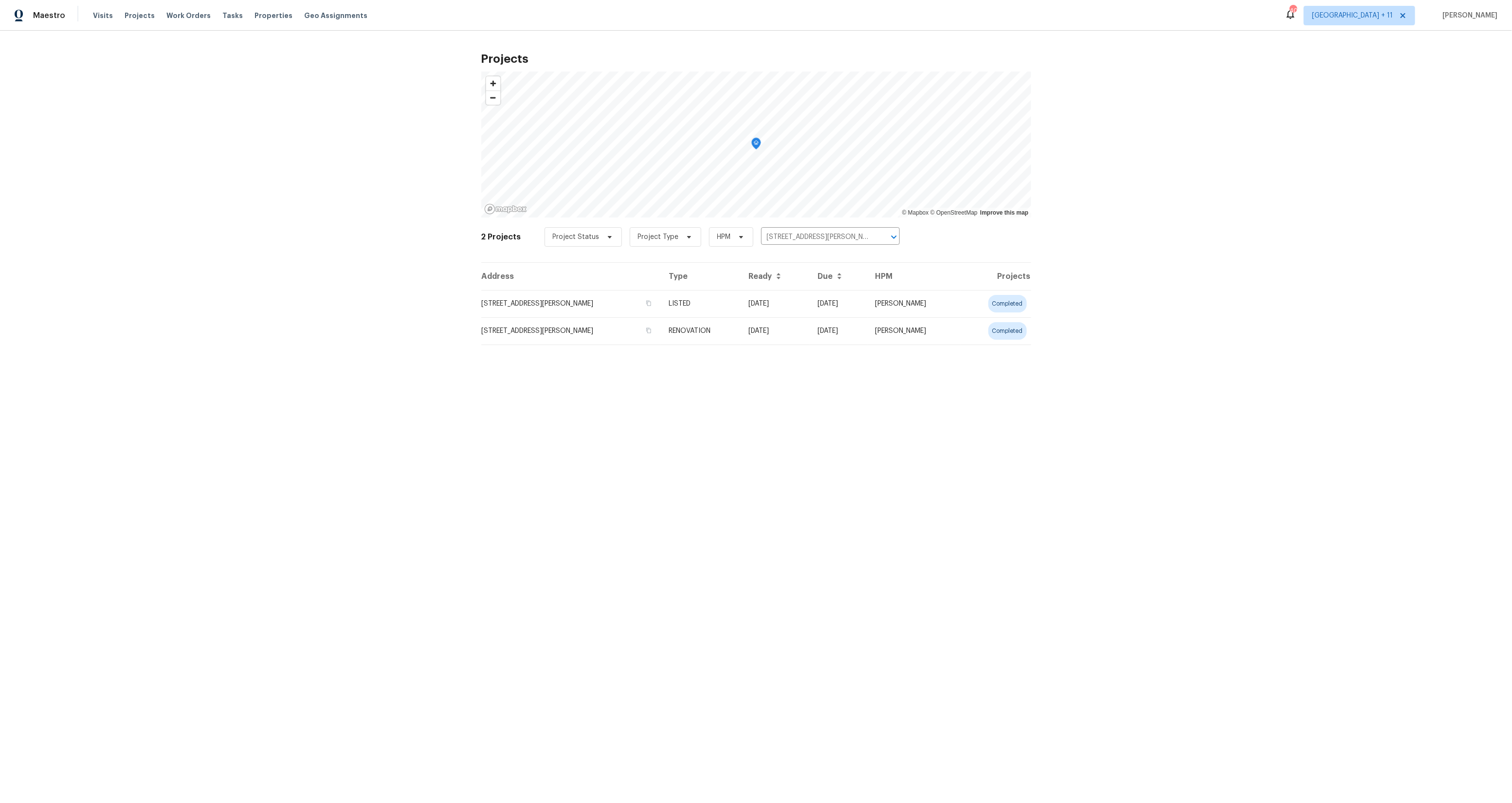
click at [741, 336] on td "RENOVATION" at bounding box center [701, 331] width 80 height 27
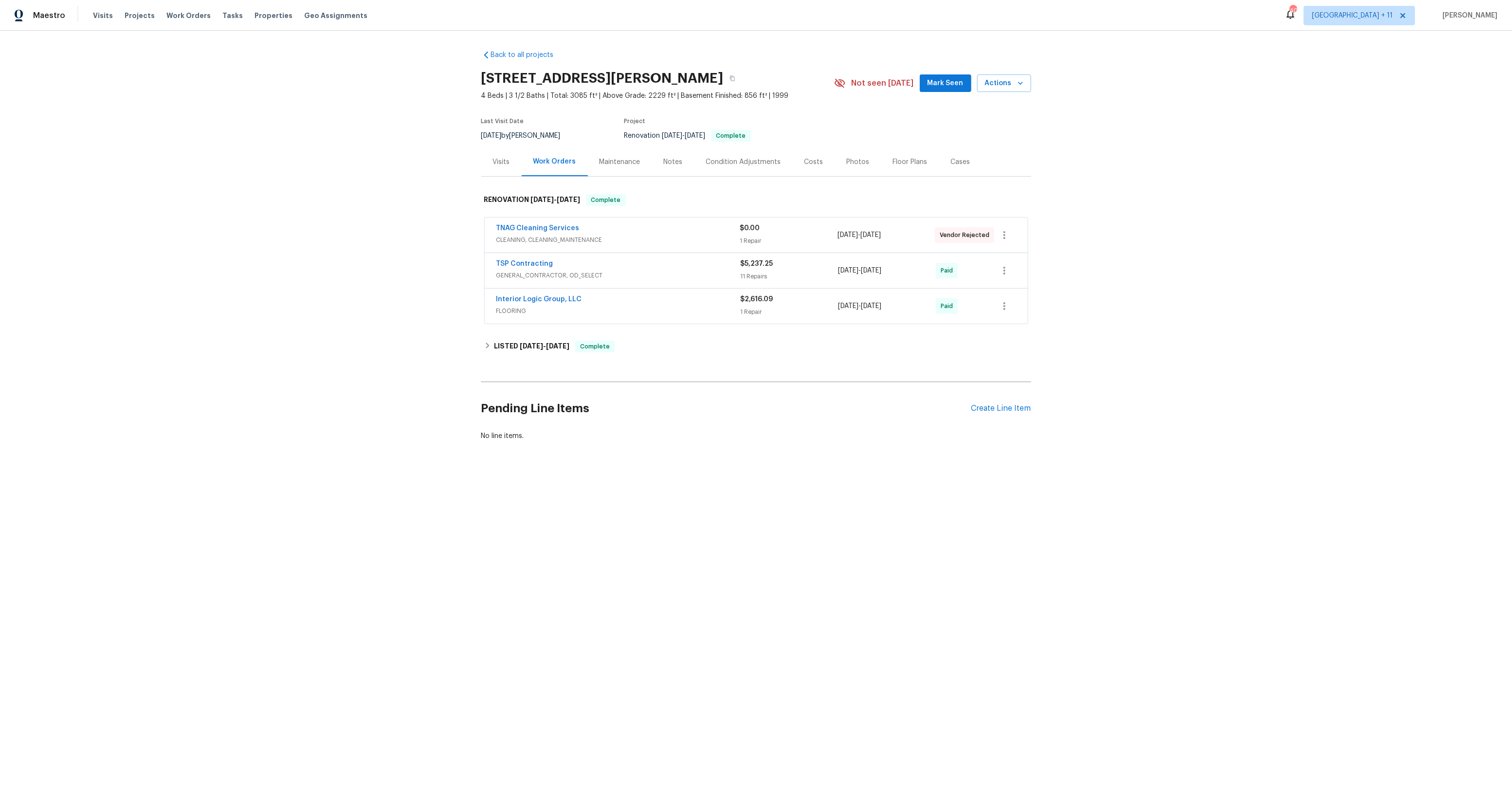
click at [594, 303] on div "Interior Logic Group, LLC" at bounding box center [619, 301] width 244 height 12
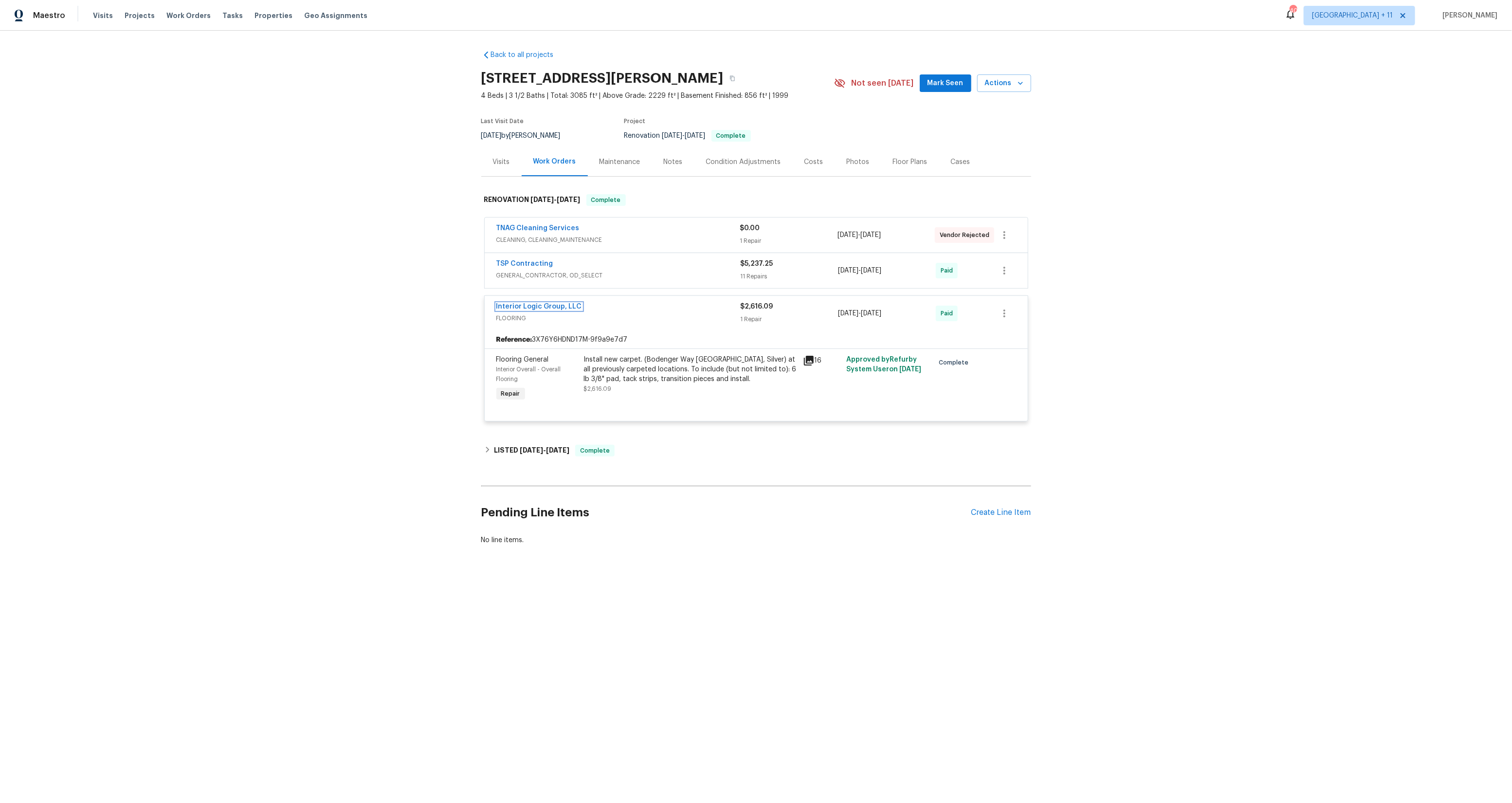
drag, startPoint x: 541, startPoint y: 305, endPoint x: 548, endPoint y: 306, distance: 7.1
click at [541, 305] on link "Interior Logic Group, LLC" at bounding box center [539, 307] width 86 height 7
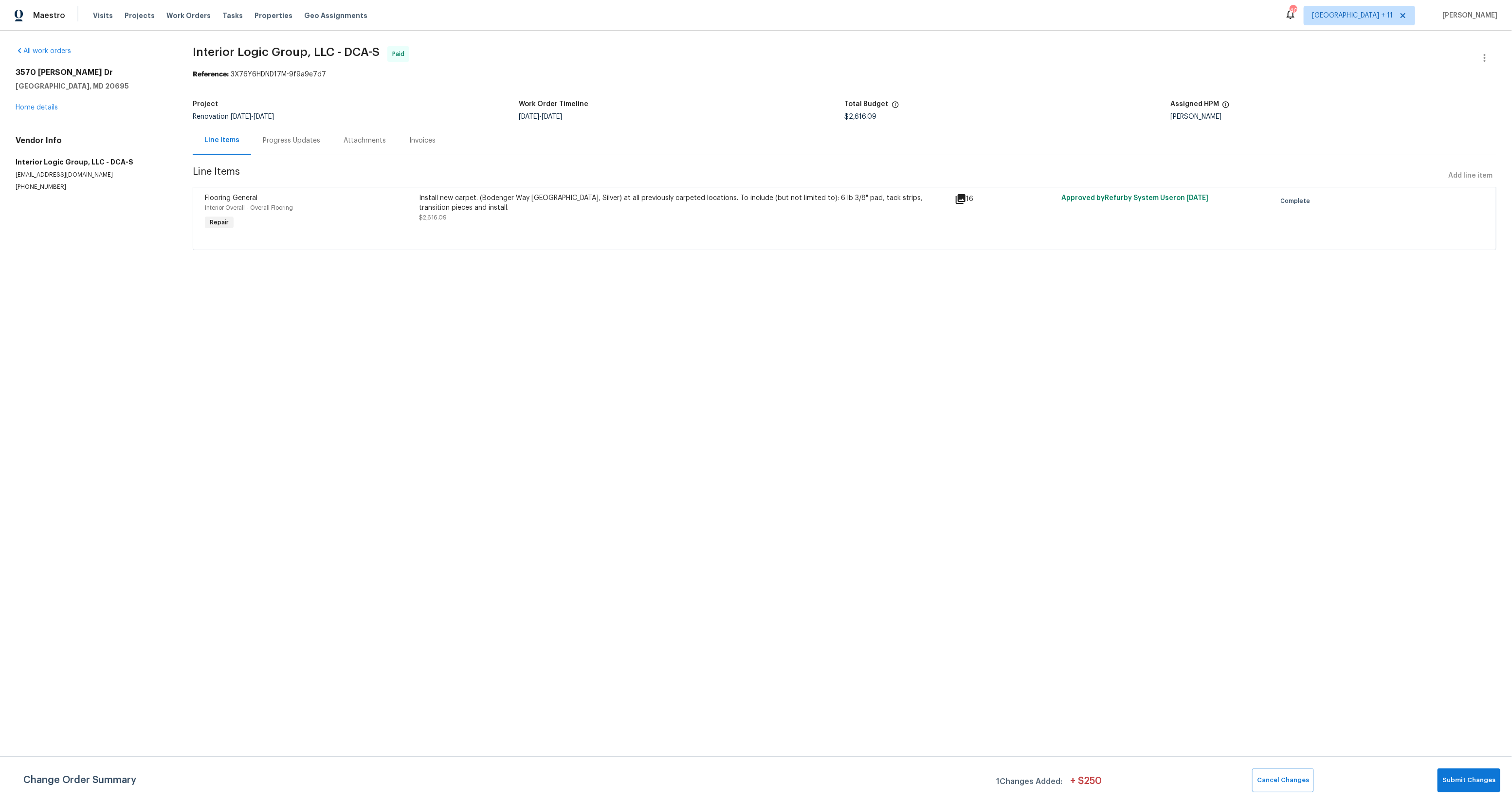
click at [417, 139] on div "Invoices" at bounding box center [422, 140] width 26 height 10
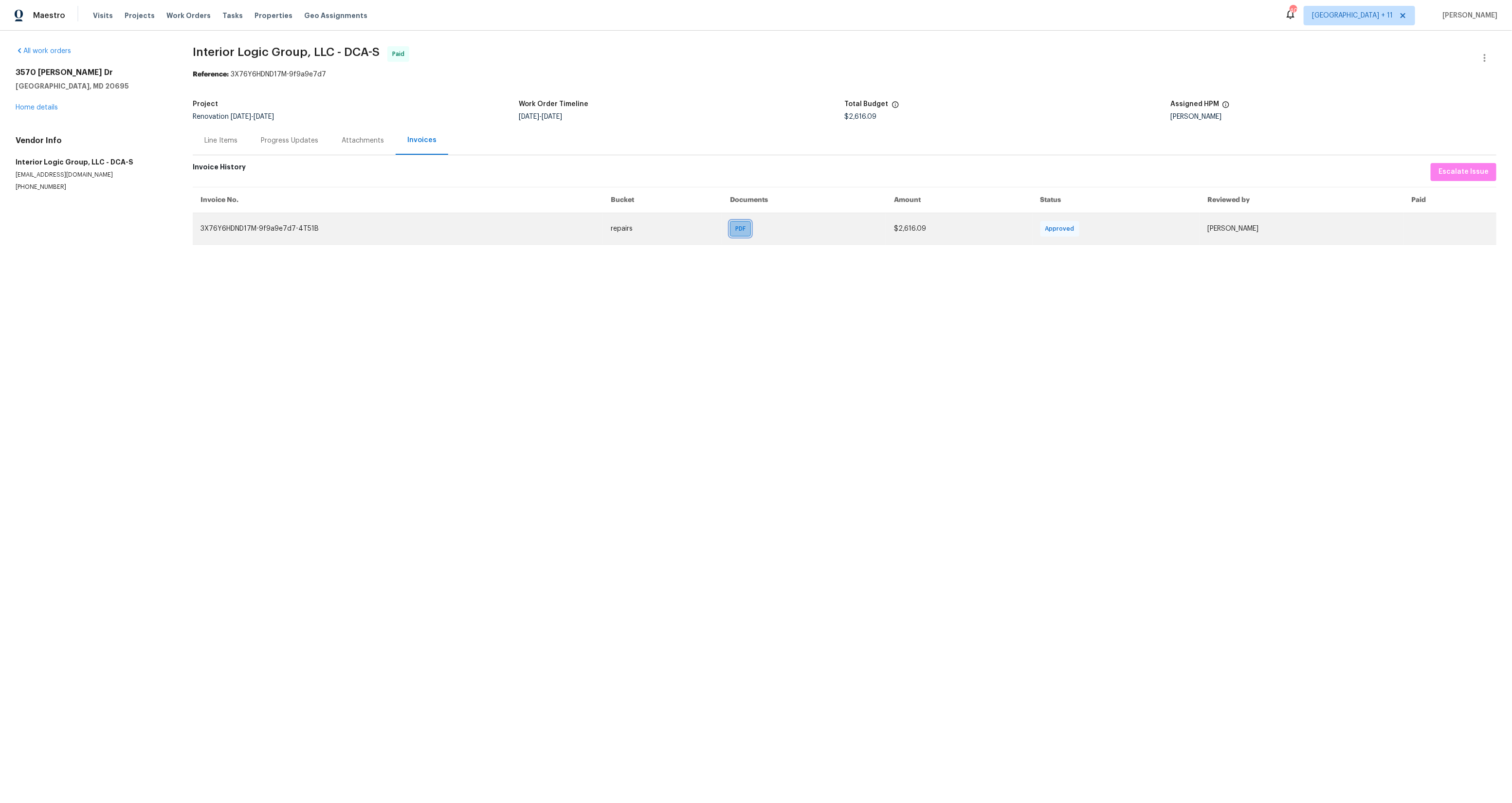
click at [735, 230] on span "PDF" at bounding box center [743, 228] width 14 height 10
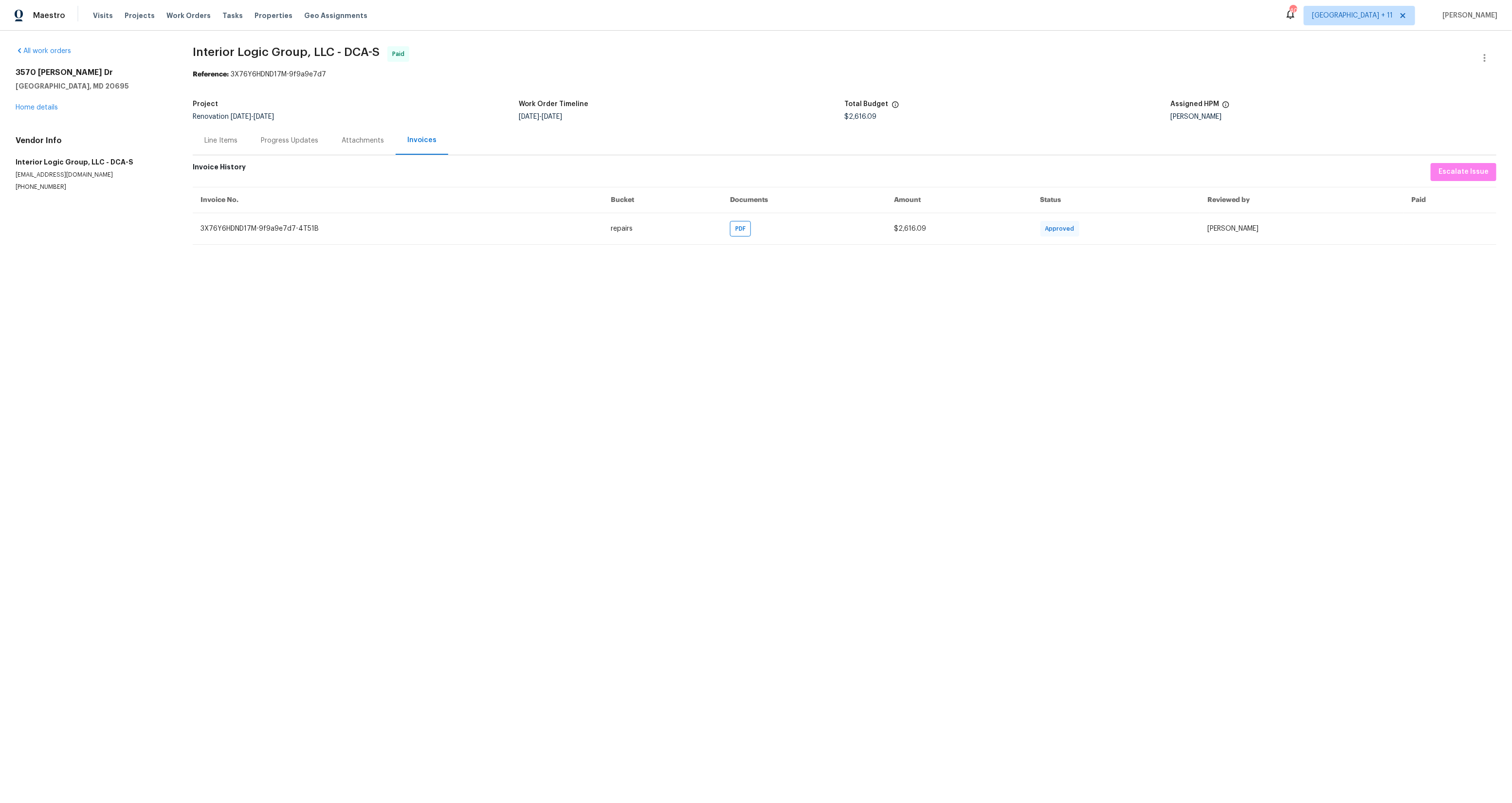
click at [28, 70] on h2 "3570 [PERSON_NAME] Dr" at bounding box center [93, 72] width 154 height 10
copy h2 "3570 [PERSON_NAME] Dr"
